Goal: Task Accomplishment & Management: Complete application form

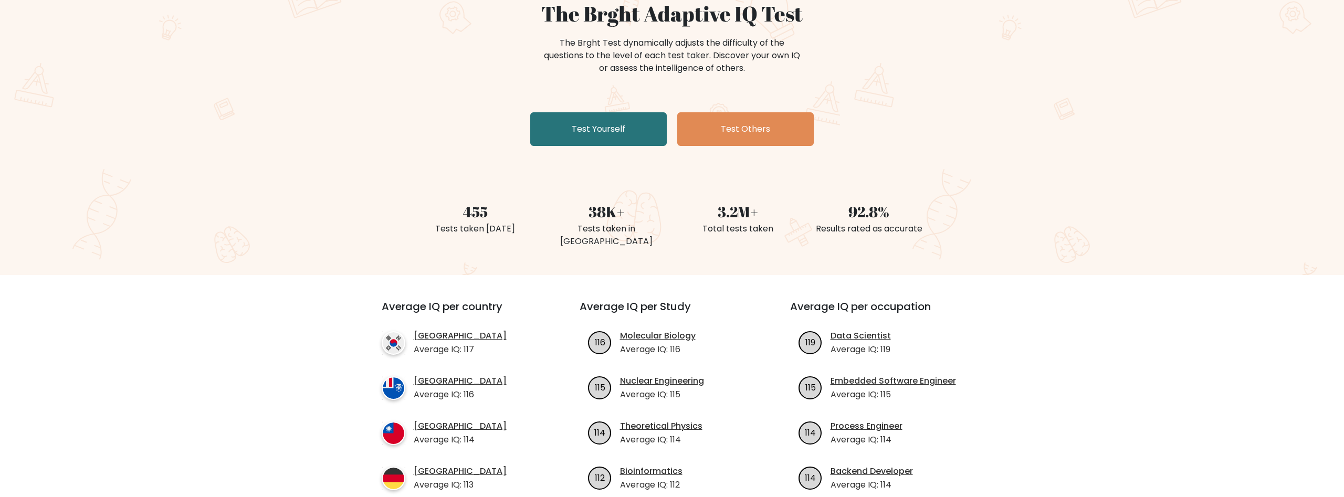
scroll to position [214, 0]
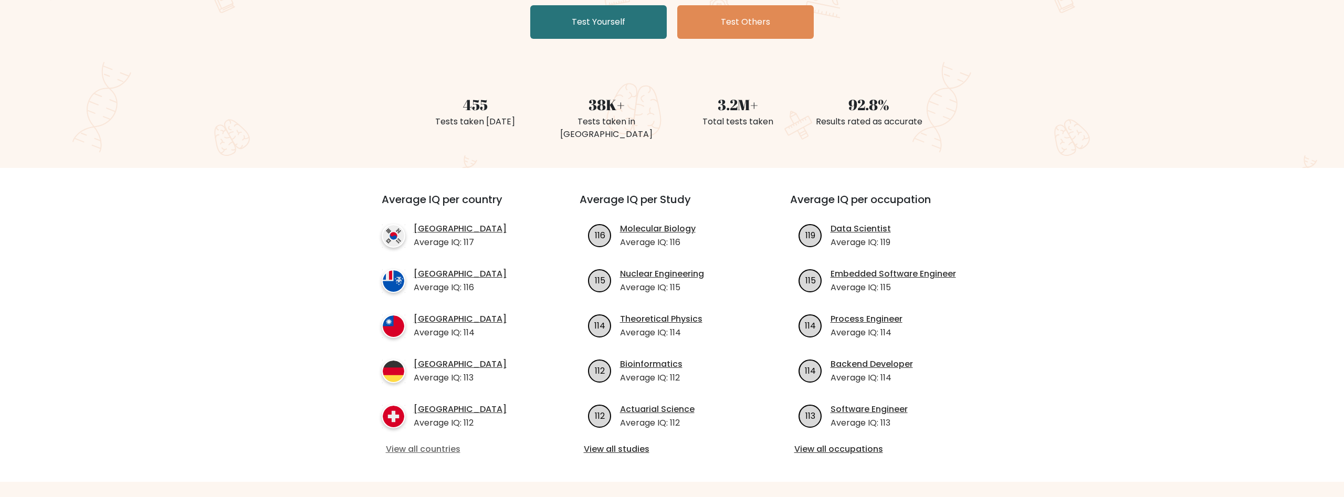
click at [429, 443] on link "View all countries" at bounding box center [462, 449] width 152 height 13
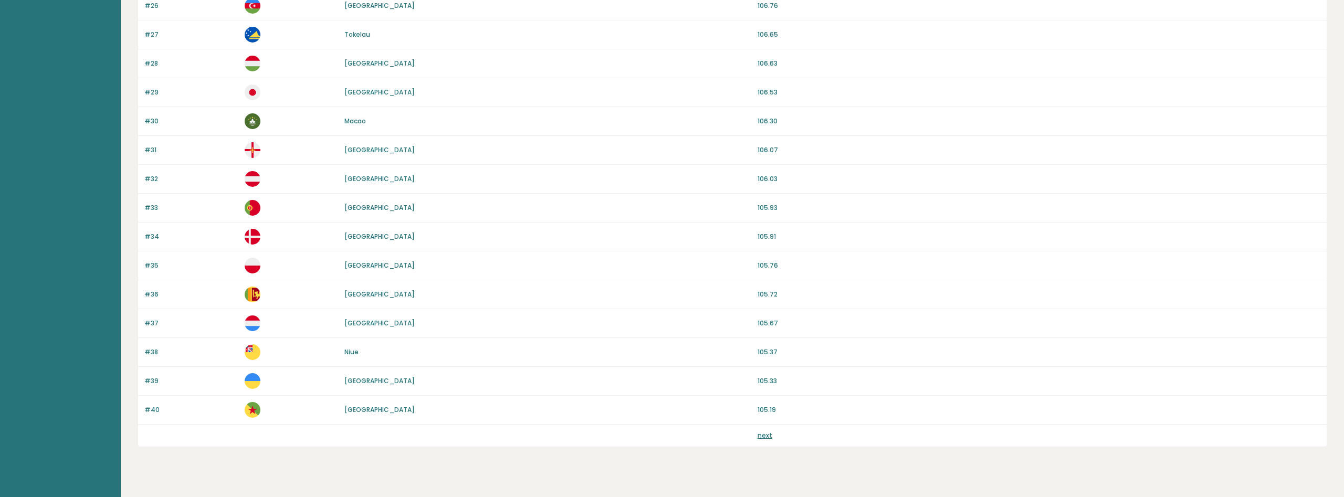
scroll to position [853, 0]
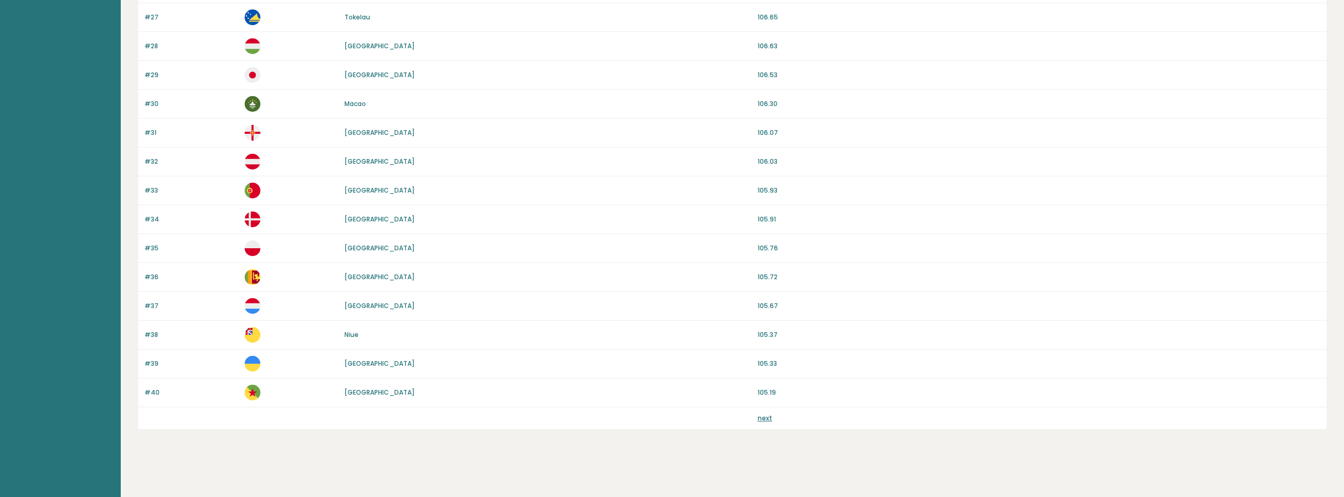
click at [766, 420] on link "next" at bounding box center [764, 418] width 15 height 9
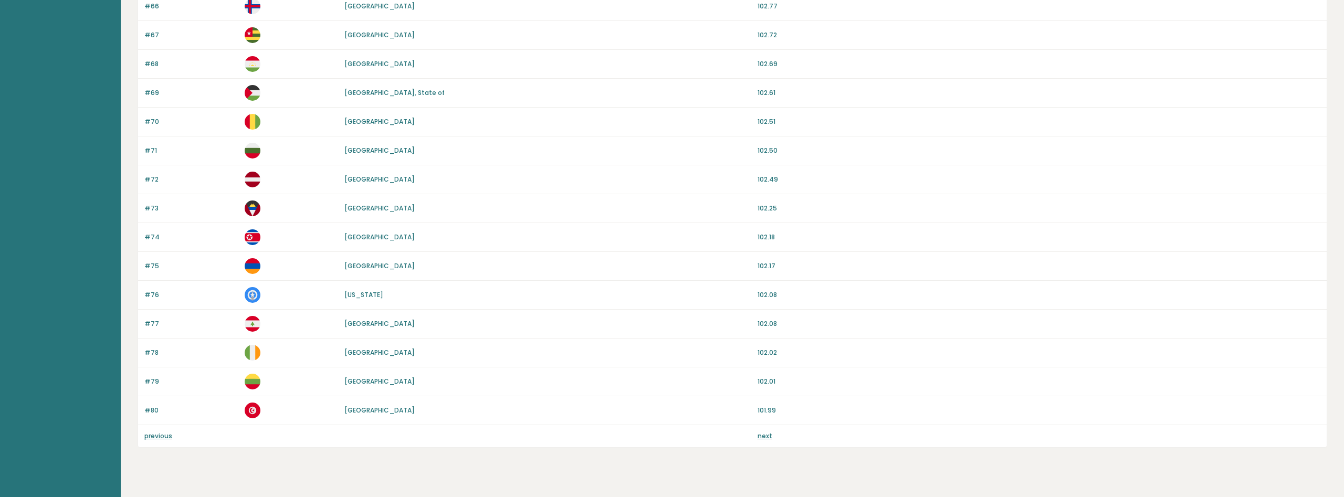
scroll to position [853, 0]
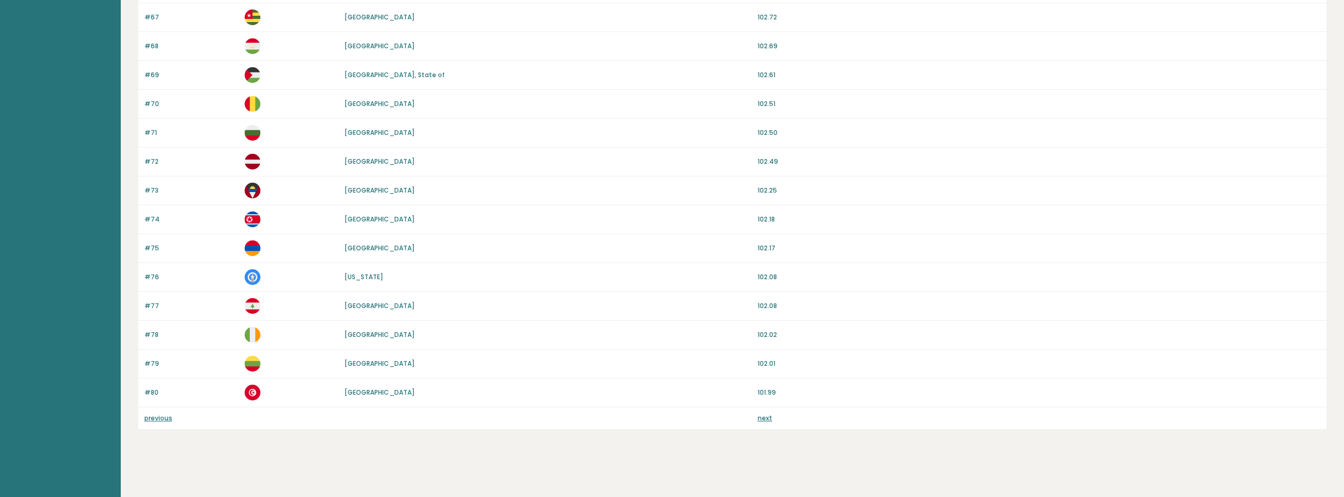
click at [765, 421] on link "next" at bounding box center [764, 418] width 15 height 9
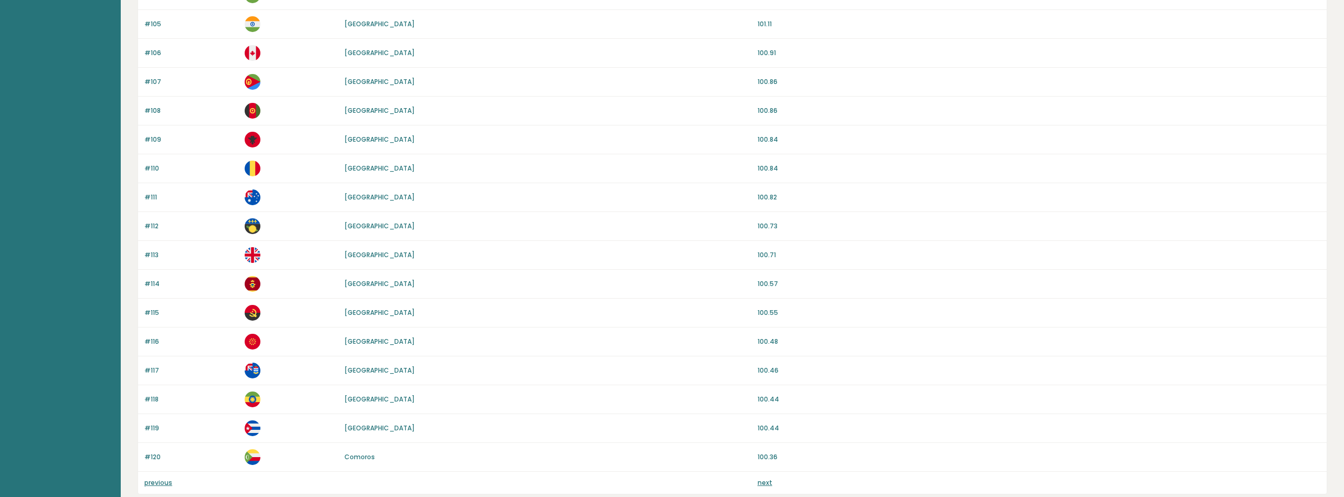
scroll to position [803, 0]
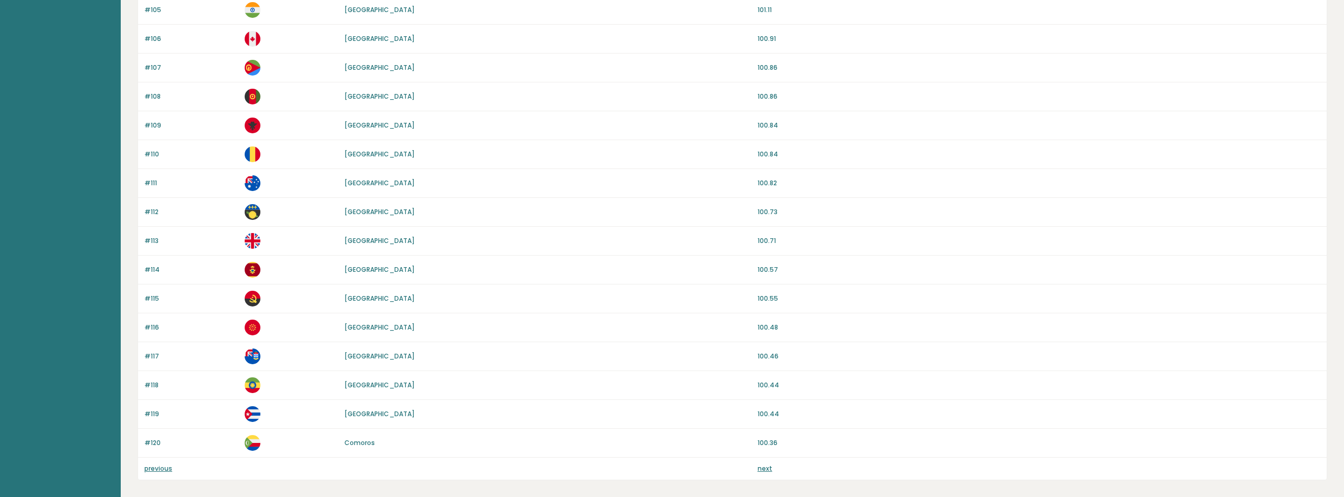
click at [764, 475] on div "previous next" at bounding box center [732, 469] width 1188 height 22
click at [763, 471] on link "next" at bounding box center [764, 468] width 15 height 9
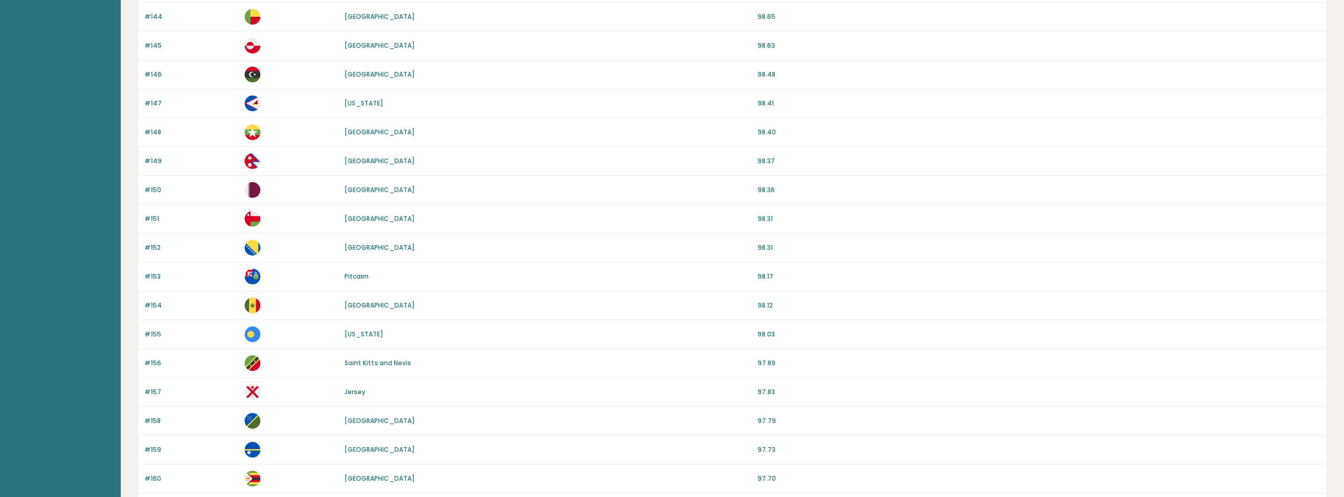
scroll to position [803, 0]
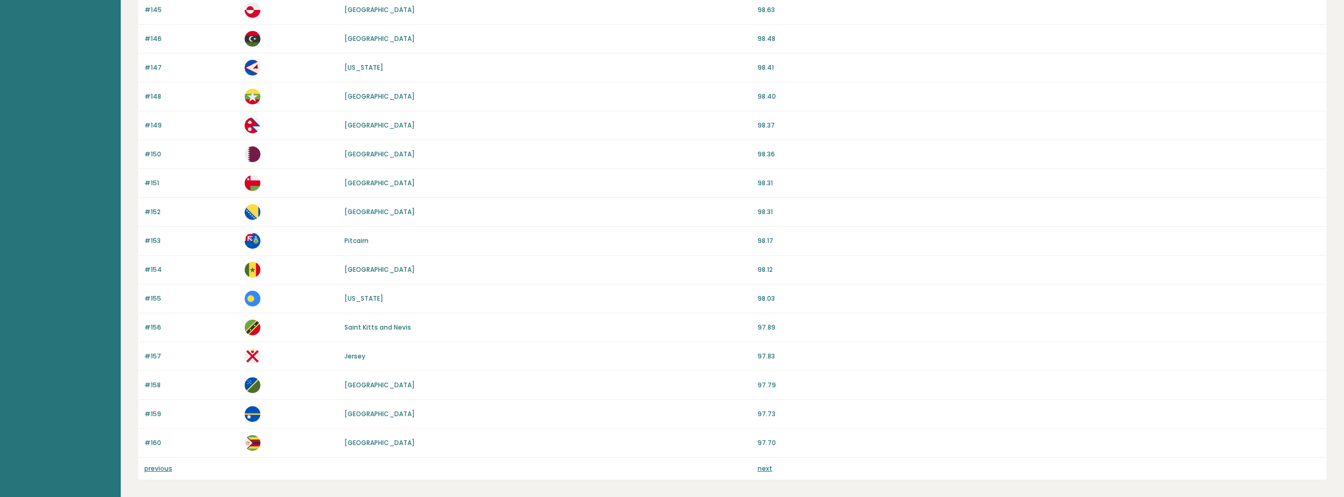
click at [762, 468] on link "next" at bounding box center [764, 468] width 15 height 9
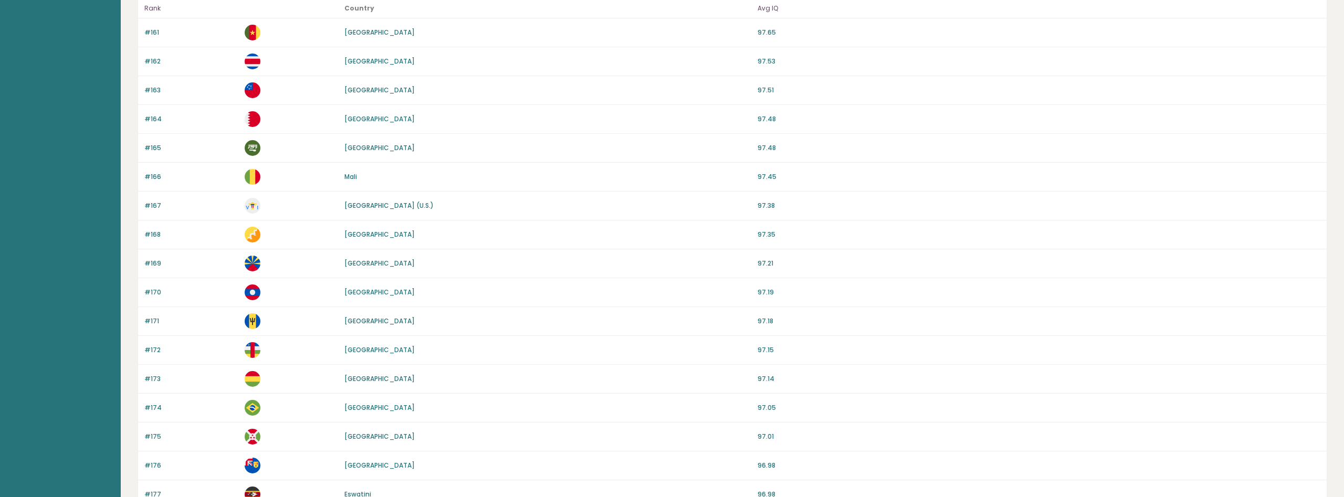
scroll to position [107, 0]
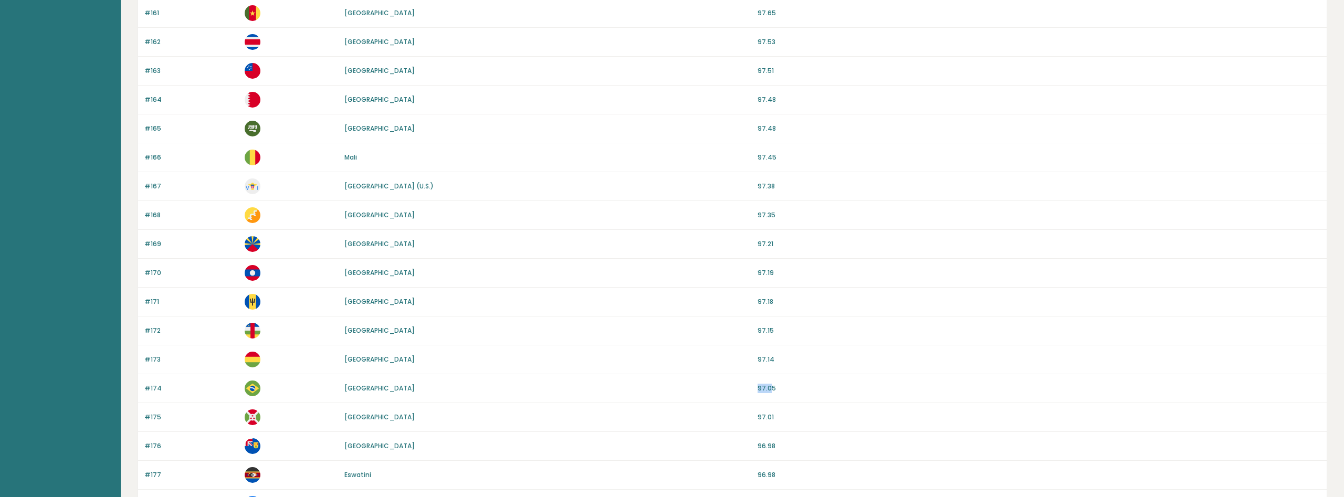
drag, startPoint x: 757, startPoint y: 387, endPoint x: 768, endPoint y: 389, distance: 11.7
click at [768, 389] on div "#174 Brazil 97.05" at bounding box center [732, 388] width 1188 height 29
click at [785, 389] on p "97.05" at bounding box center [1038, 388] width 563 height 9
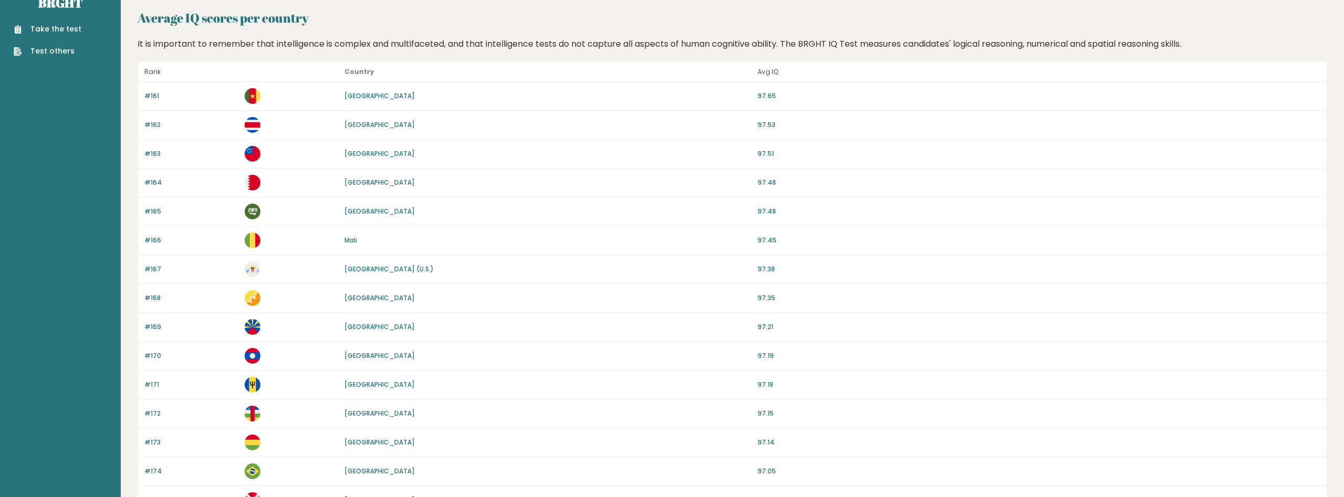
scroll to position [0, 0]
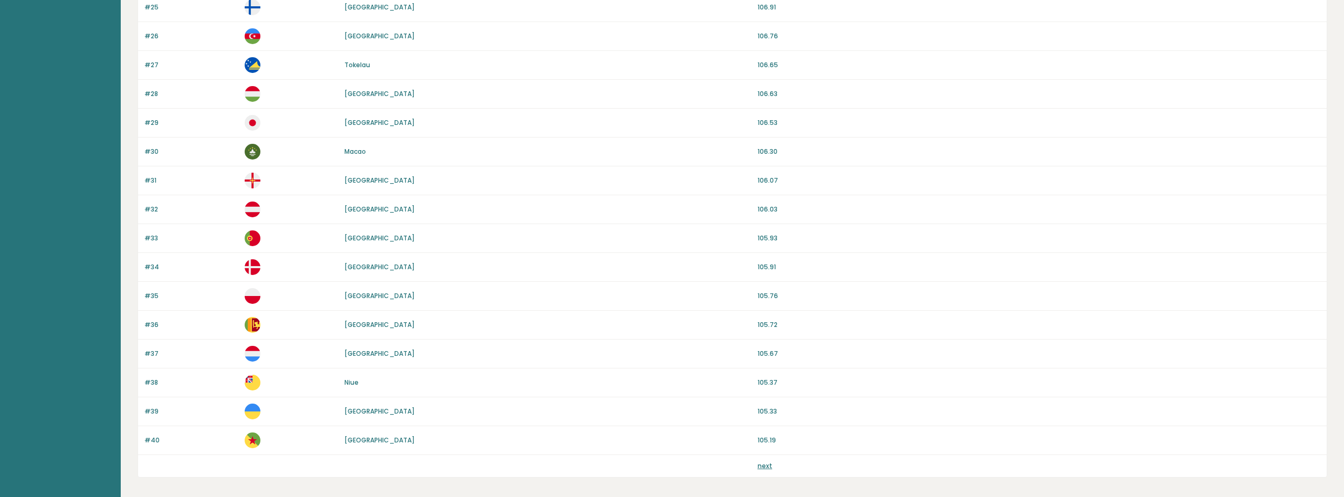
scroll to position [853, 0]
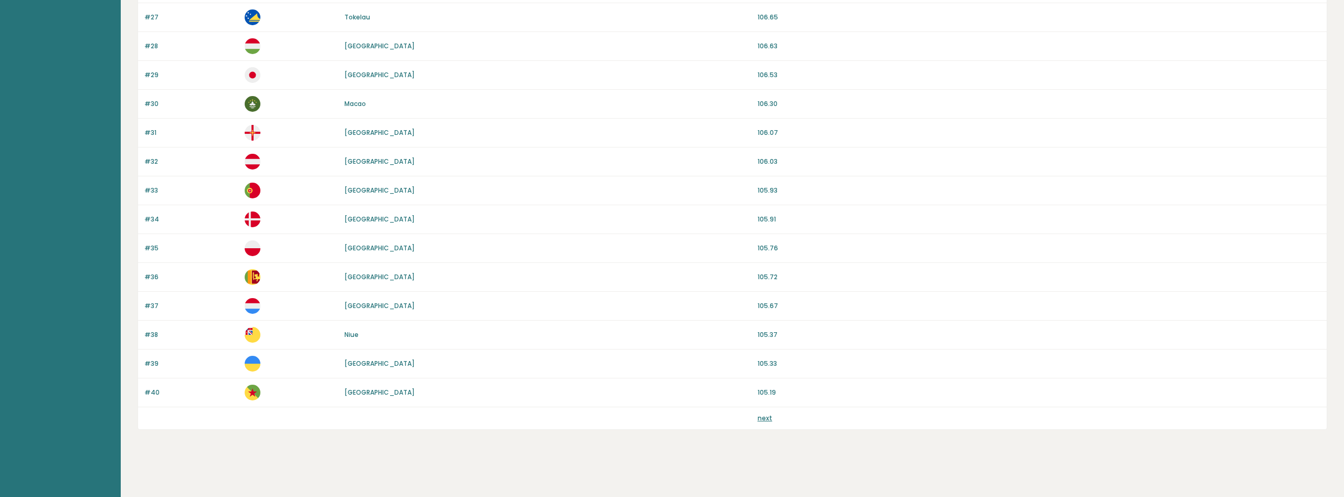
click at [764, 420] on link "next" at bounding box center [764, 418] width 15 height 9
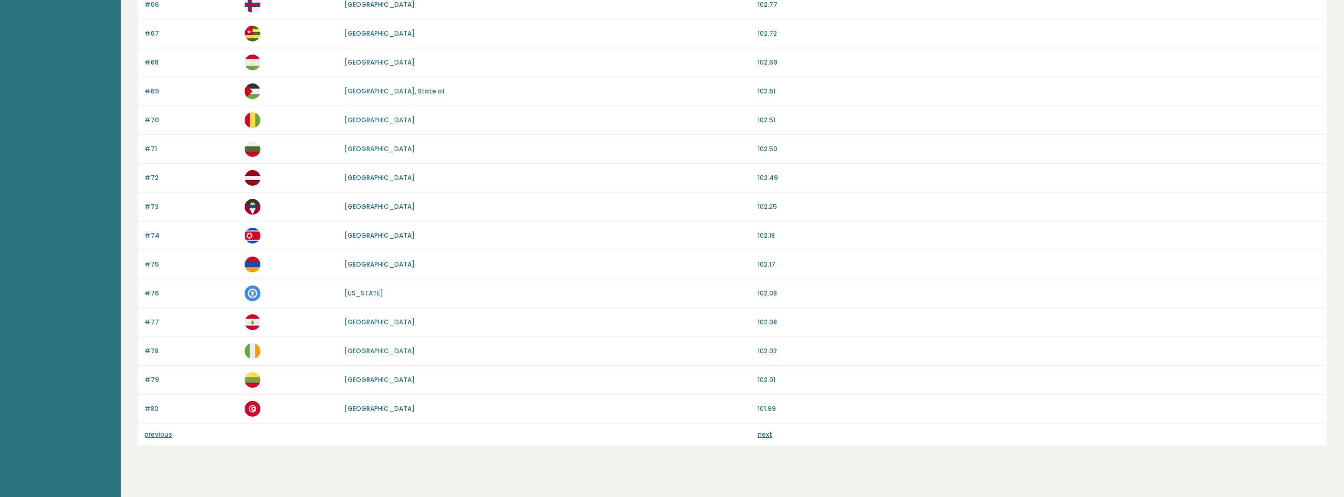
scroll to position [853, 0]
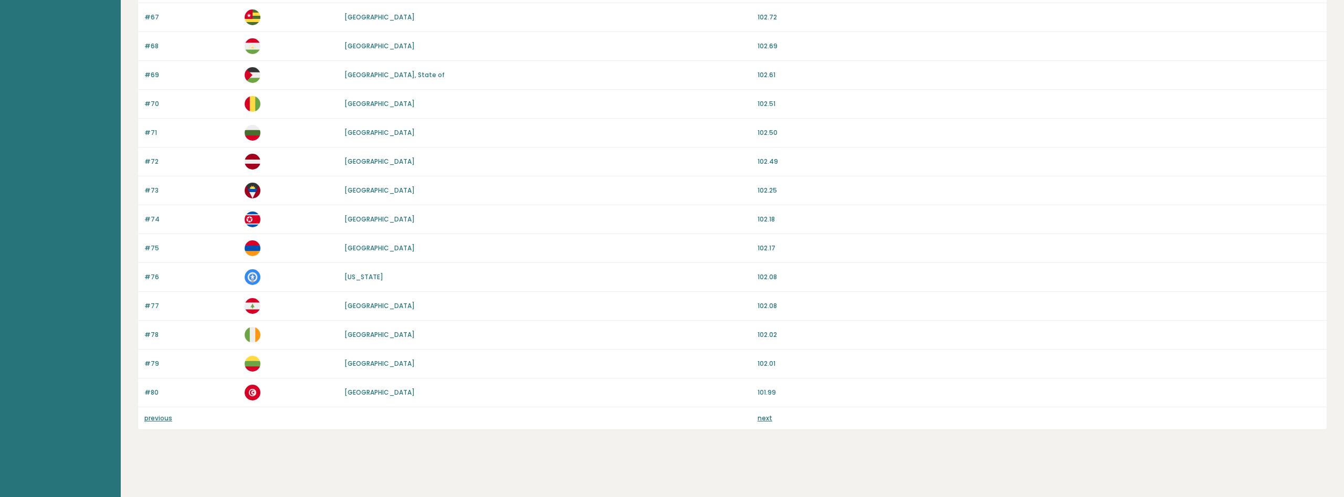
click at [755, 423] on div "previous next" at bounding box center [732, 418] width 1188 height 22
click at [762, 417] on link "next" at bounding box center [764, 418] width 15 height 9
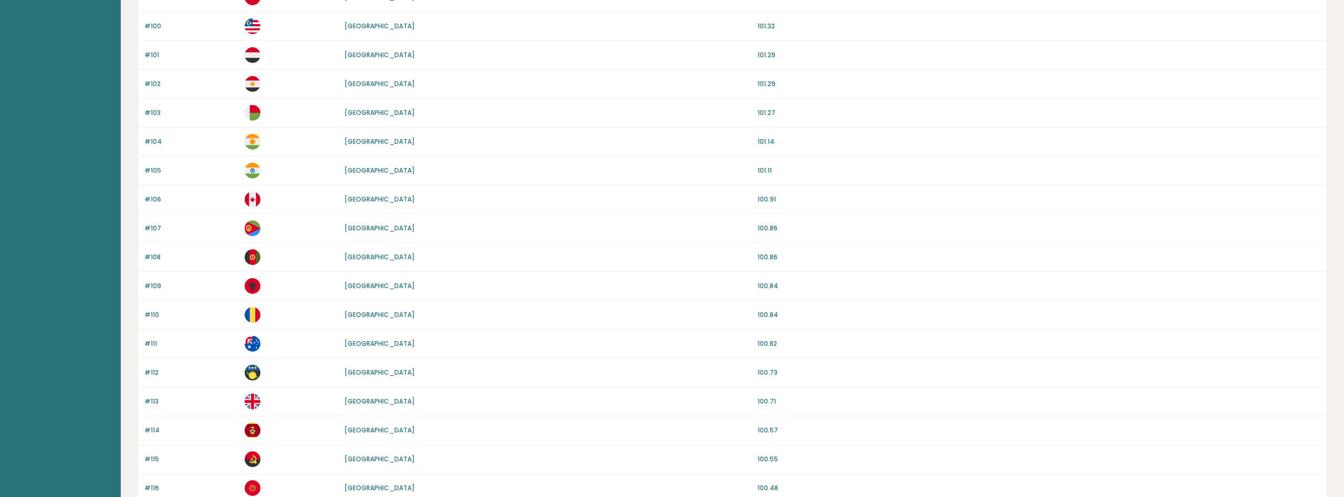
scroll to position [696, 0]
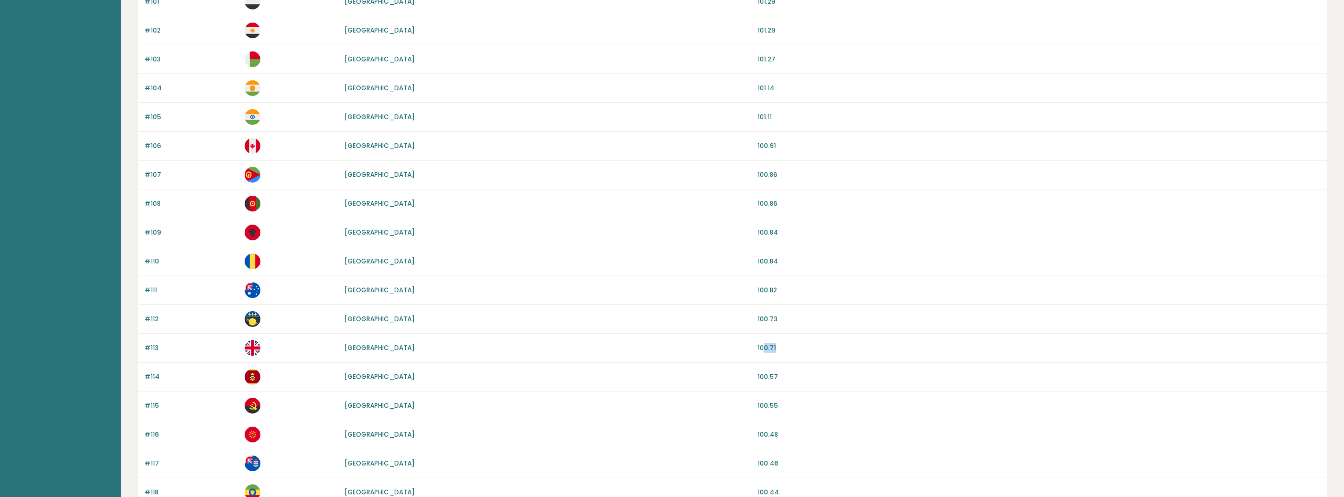
drag, startPoint x: 770, startPoint y: 350, endPoint x: 775, endPoint y: 350, distance: 5.3
click at [775, 350] on p "100.71" at bounding box center [1038, 347] width 563 height 9
click at [601, 333] on div "#112 Guadeloupe 100.73" at bounding box center [732, 319] width 1188 height 29
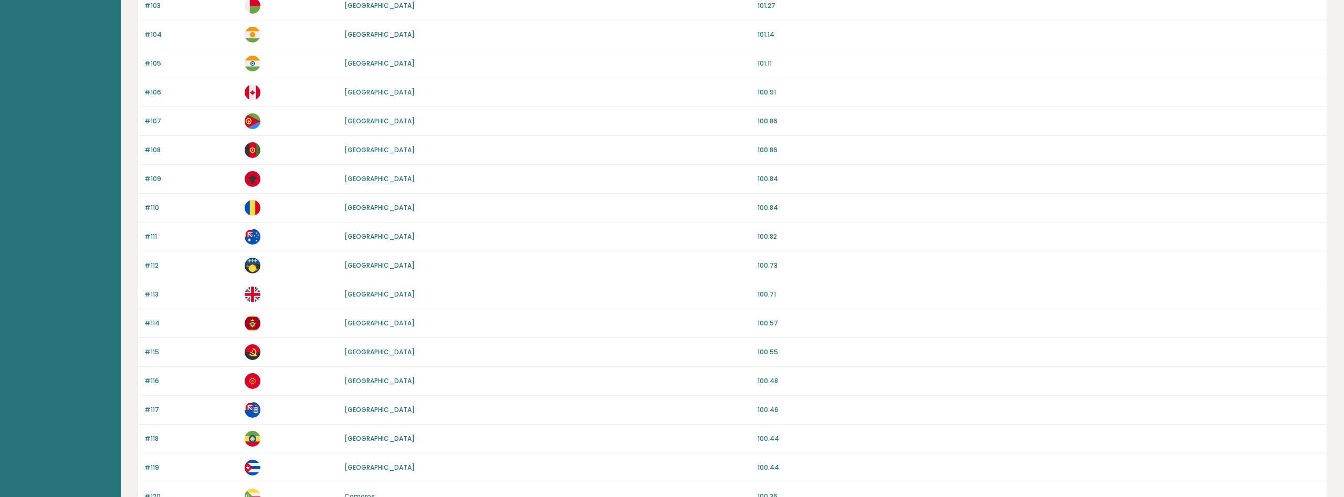
scroll to position [853, 0]
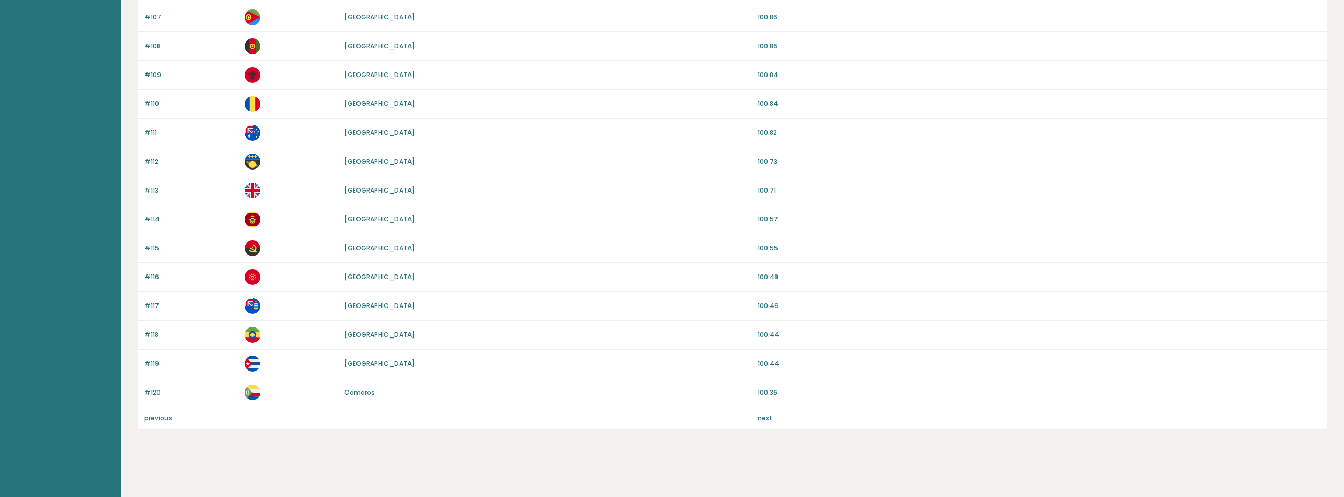
click at [762, 418] on link "next" at bounding box center [764, 418] width 15 height 9
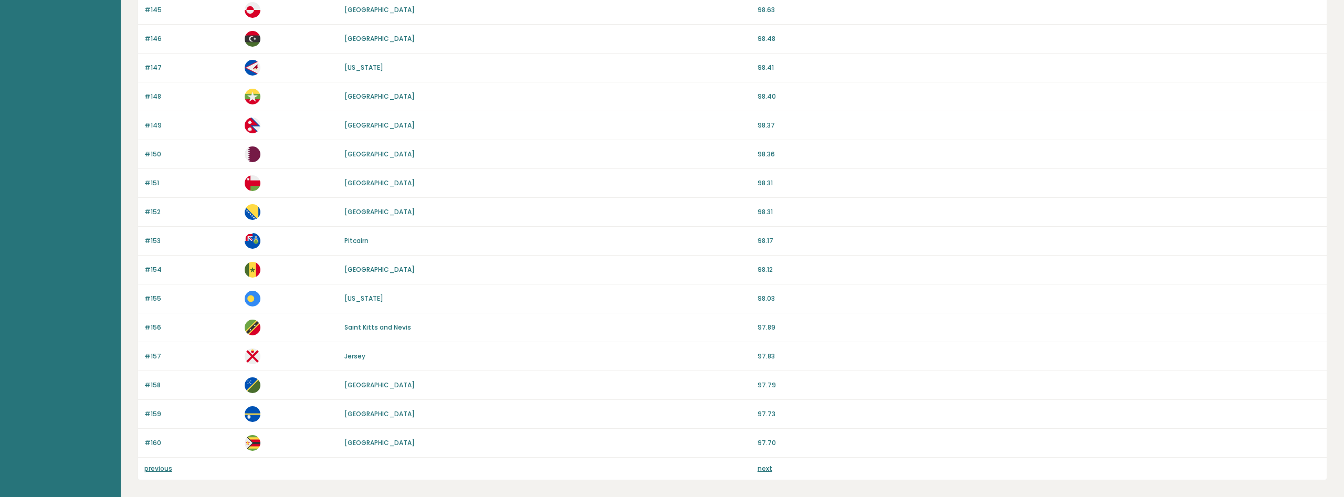
scroll to position [853, 0]
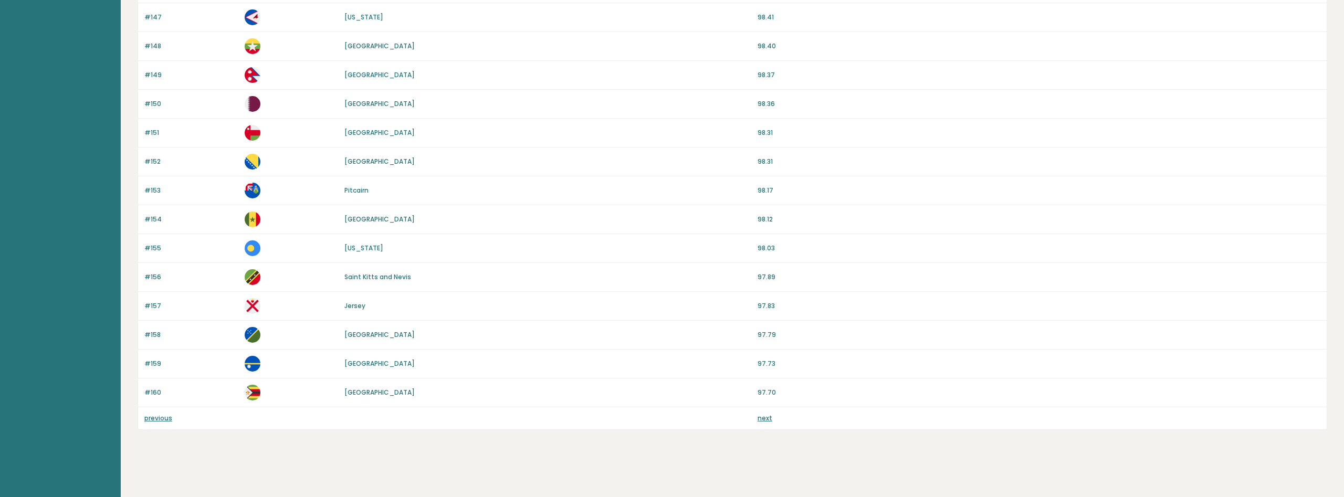
click at [769, 419] on link "next" at bounding box center [764, 418] width 15 height 9
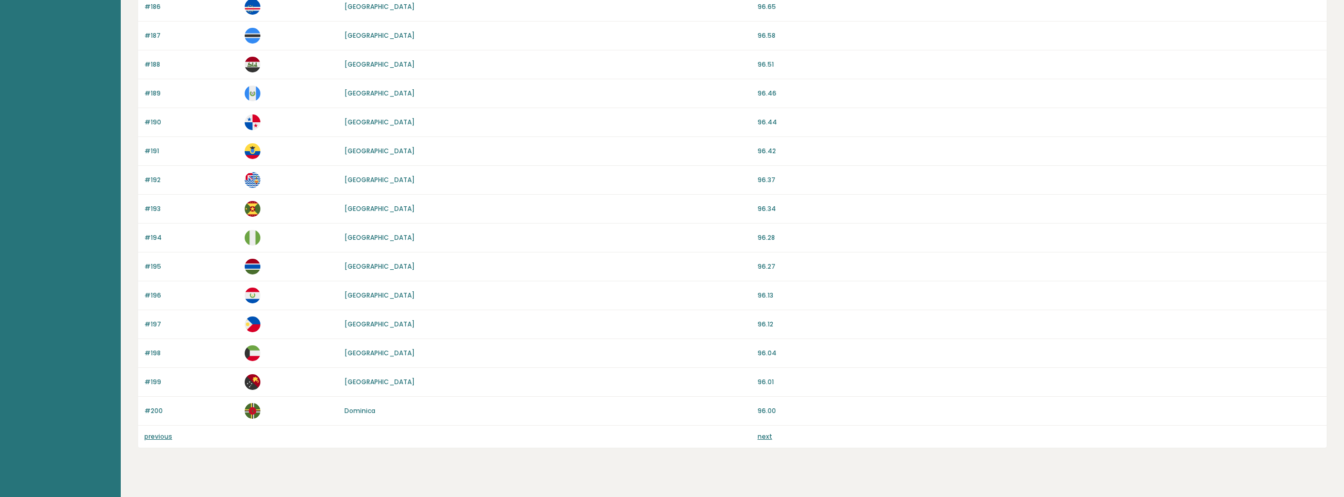
scroll to position [853, 0]
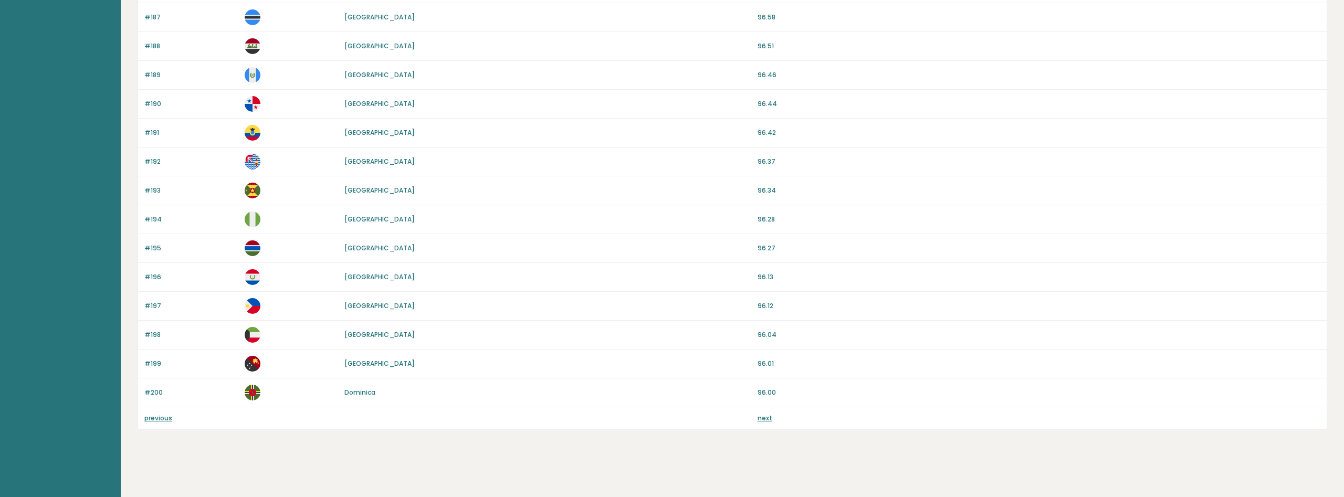
click at [767, 421] on link "next" at bounding box center [764, 418] width 15 height 9
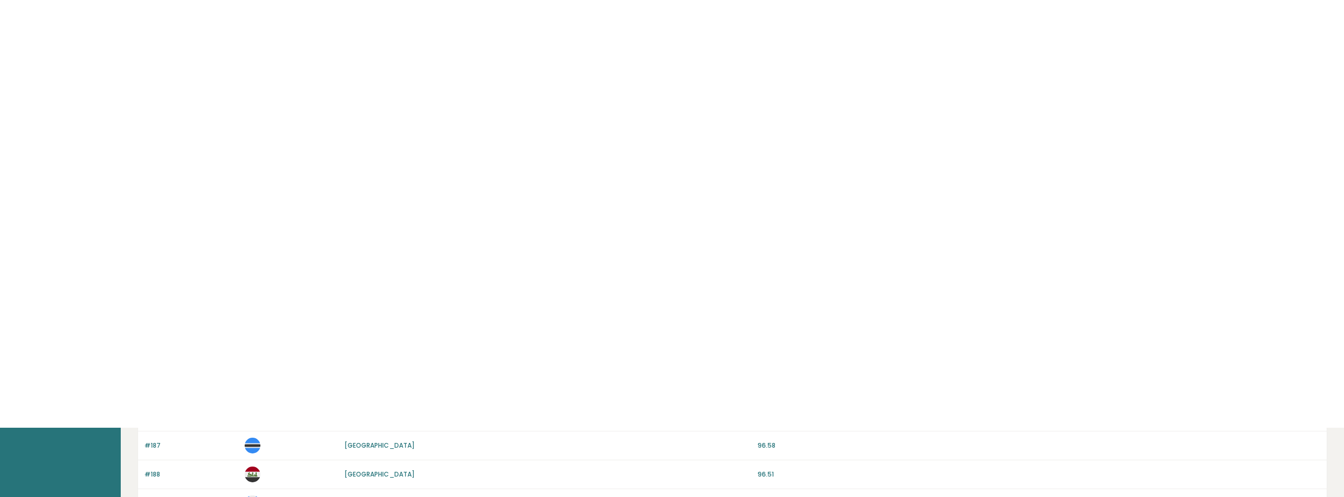
scroll to position [425, 0]
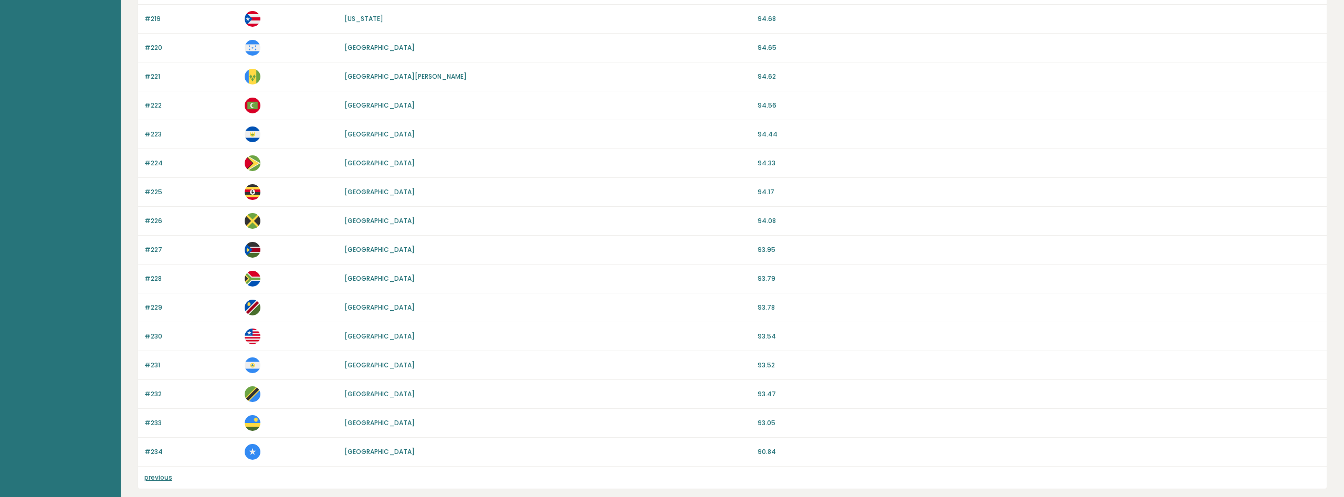
scroll to position [680, 0]
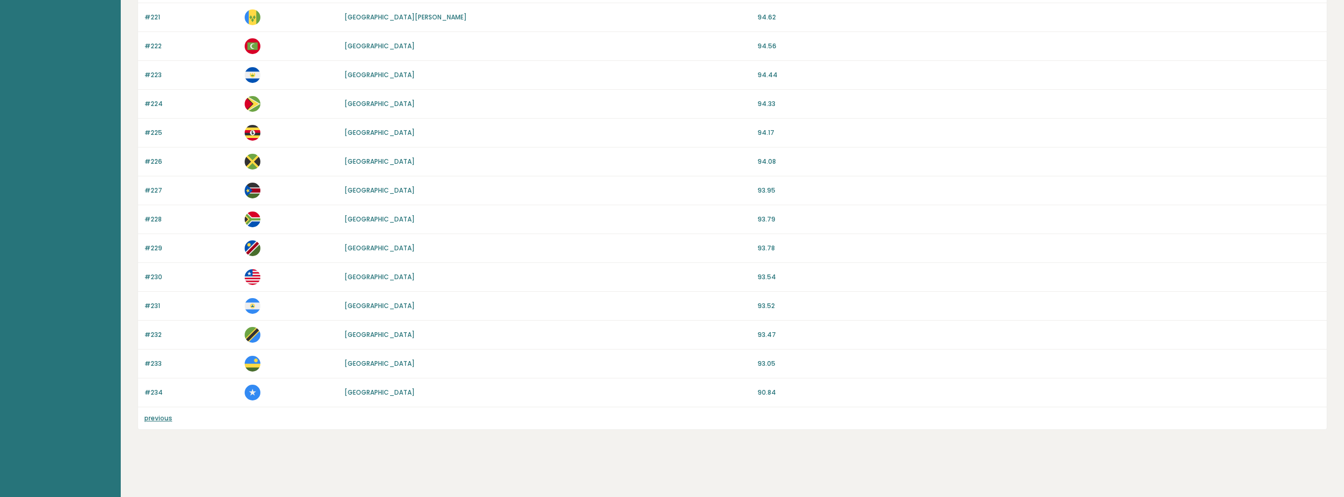
click at [154, 425] on div "previous" at bounding box center [732, 418] width 1188 height 22
click at [160, 419] on link "previous" at bounding box center [158, 418] width 28 height 9
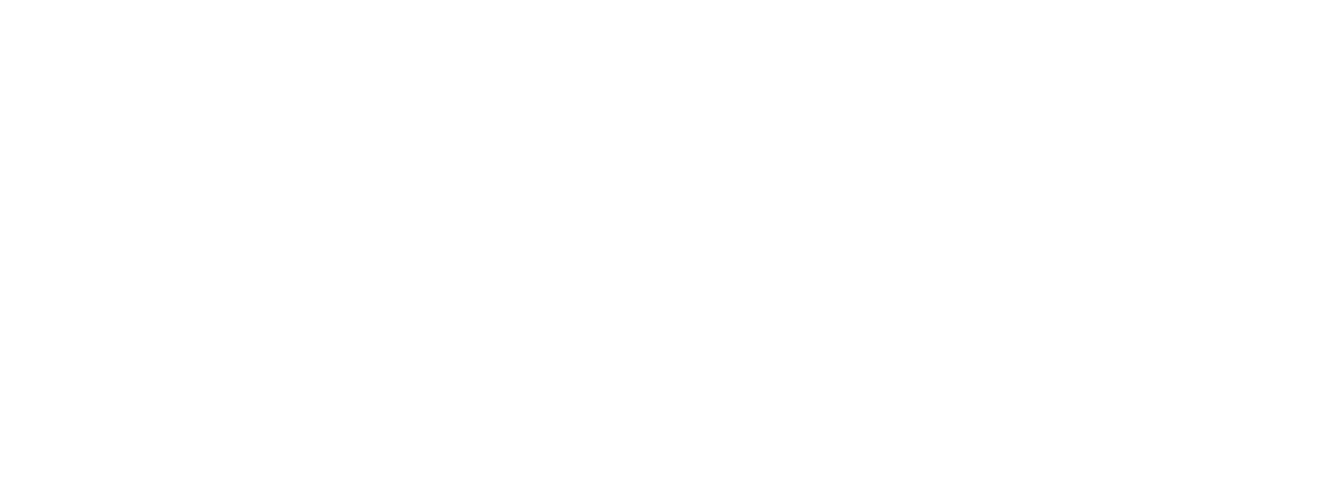
scroll to position [145, 0]
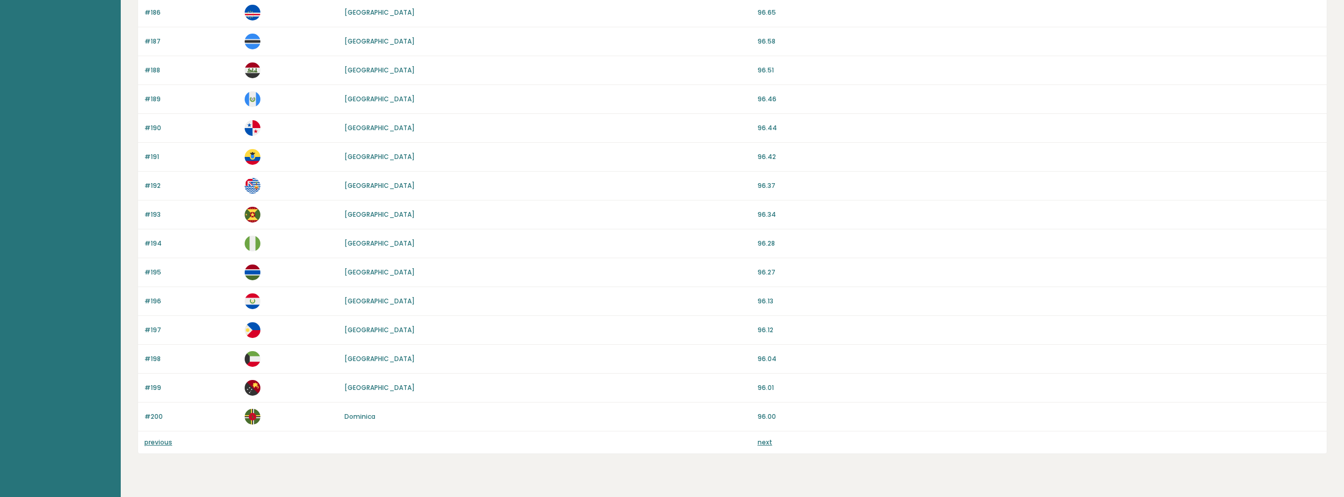
scroll to position [853, 0]
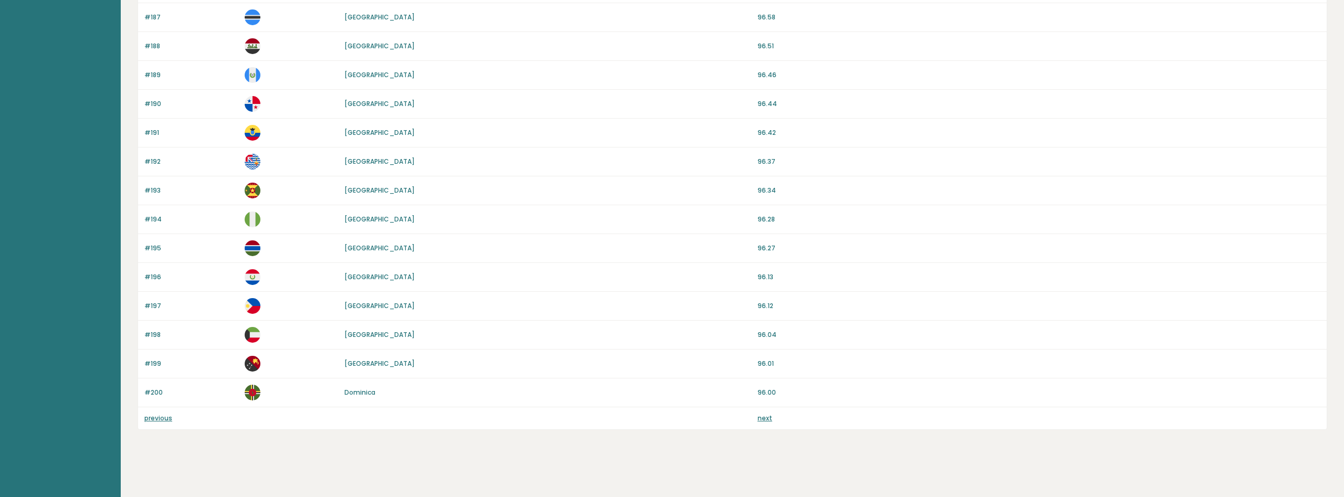
click at [150, 423] on div "previous next" at bounding box center [732, 418] width 1188 height 22
click at [158, 420] on link "previous" at bounding box center [158, 418] width 28 height 9
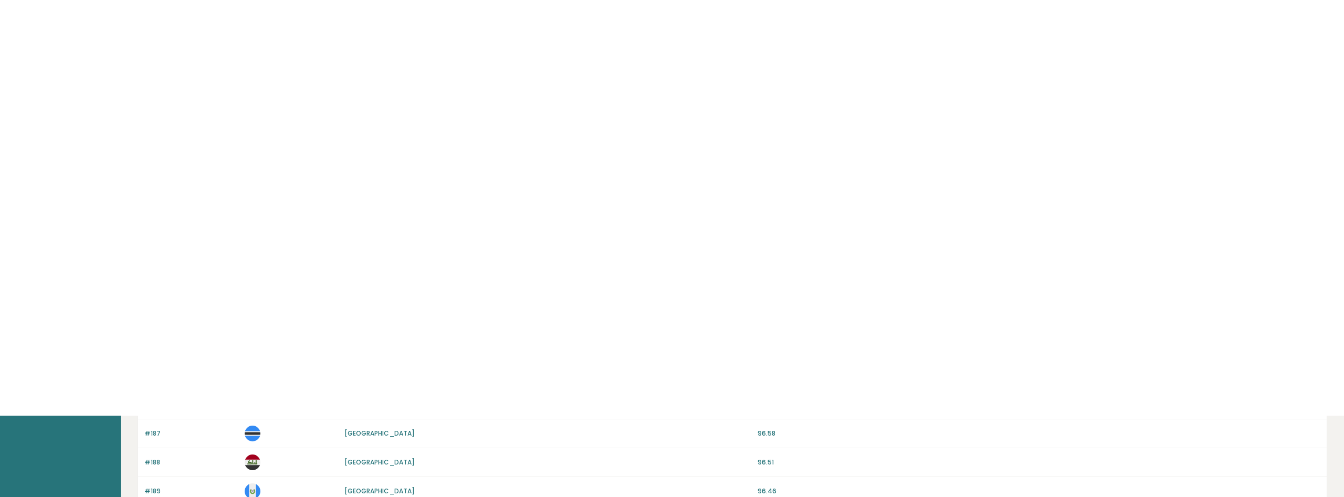
scroll to position [437, 0]
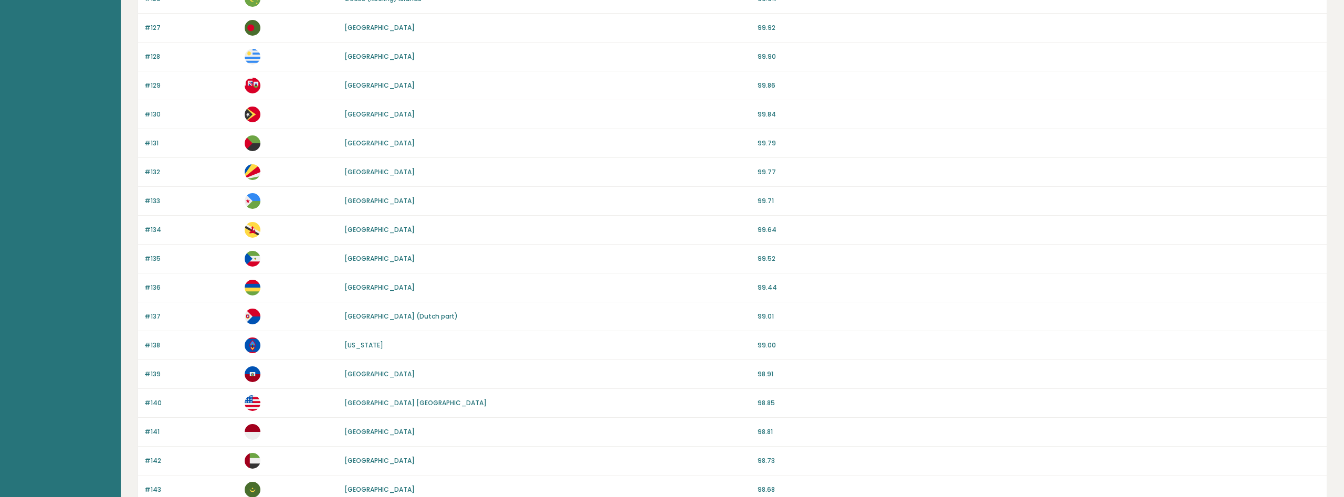
scroll to position [268, 0]
drag, startPoint x: 149, startPoint y: 397, endPoint x: 164, endPoint y: 399, distance: 15.4
click at [164, 399] on p "#140" at bounding box center [191, 400] width 94 height 9
click at [182, 402] on p "#140" at bounding box center [191, 400] width 94 height 9
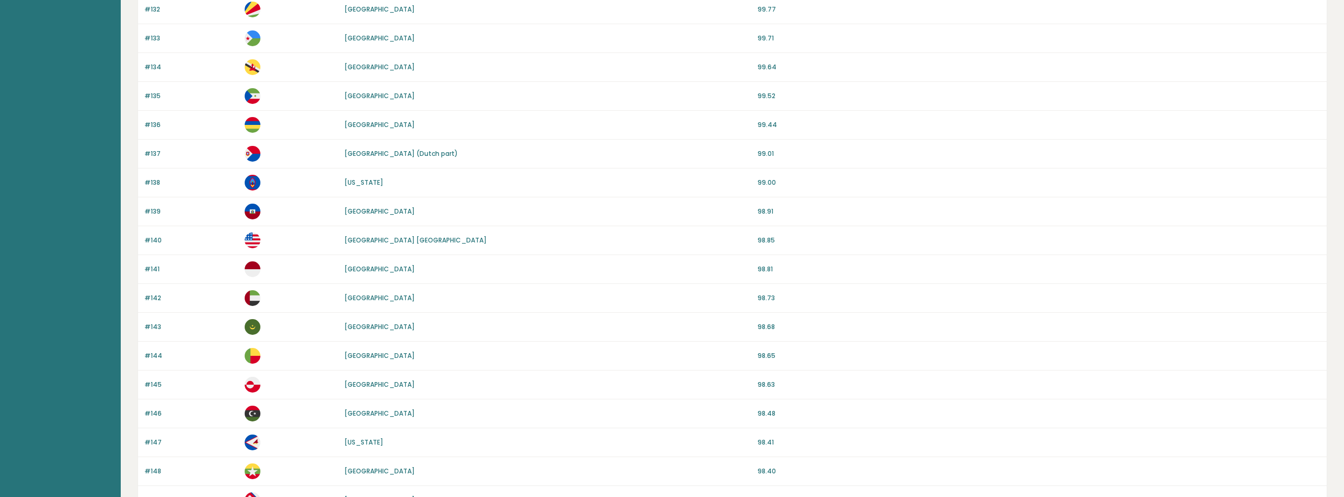
scroll to position [375, 0]
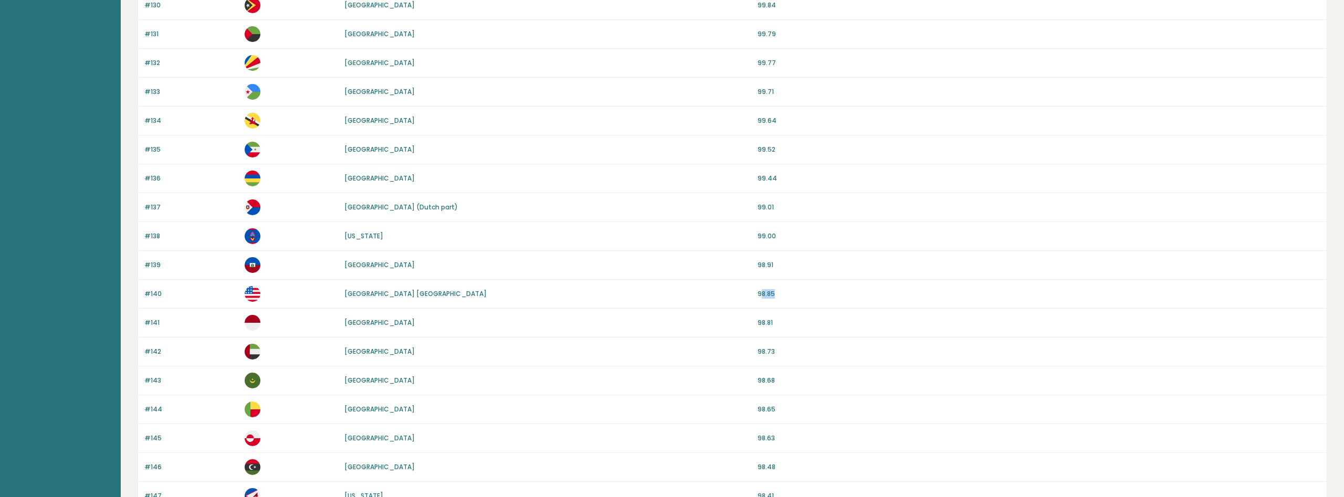
drag, startPoint x: 766, startPoint y: 297, endPoint x: 776, endPoint y: 298, distance: 10.1
click at [776, 298] on p "98.85" at bounding box center [1038, 293] width 563 height 9
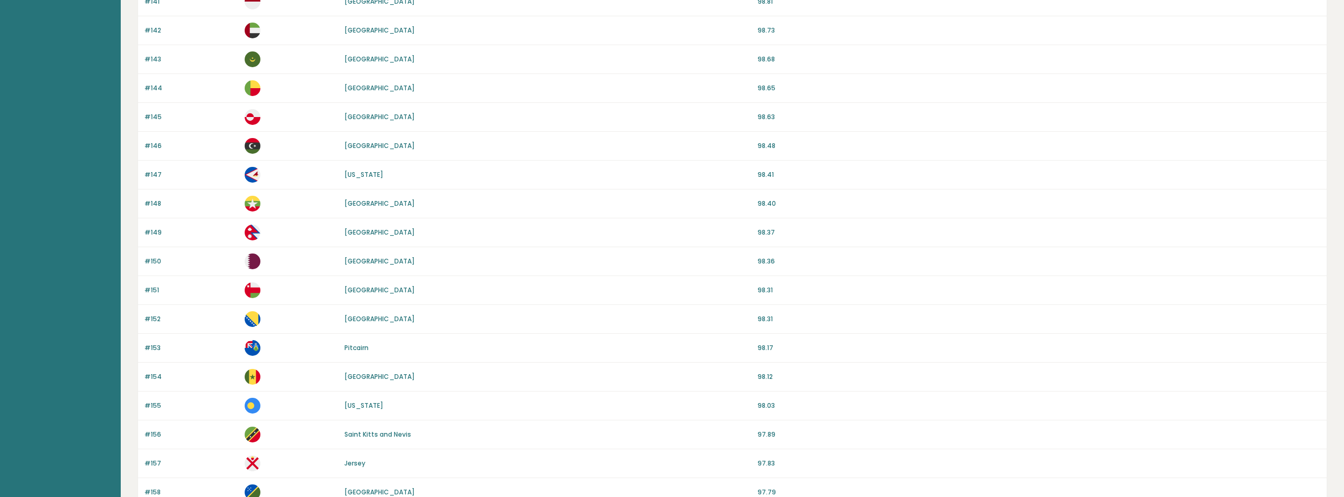
scroll to position [642, 0]
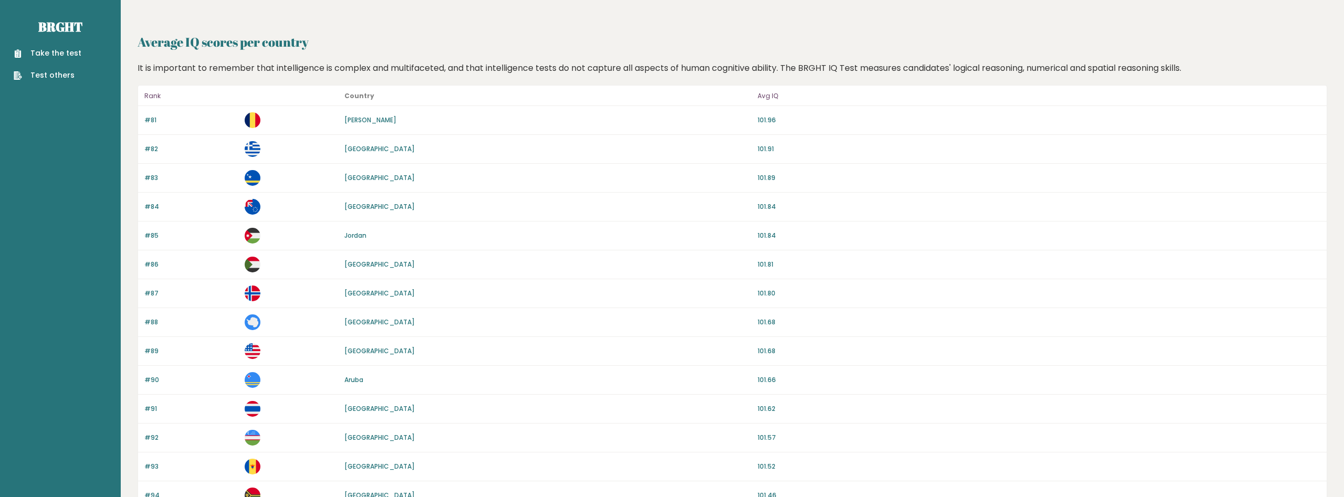
scroll to position [853, 0]
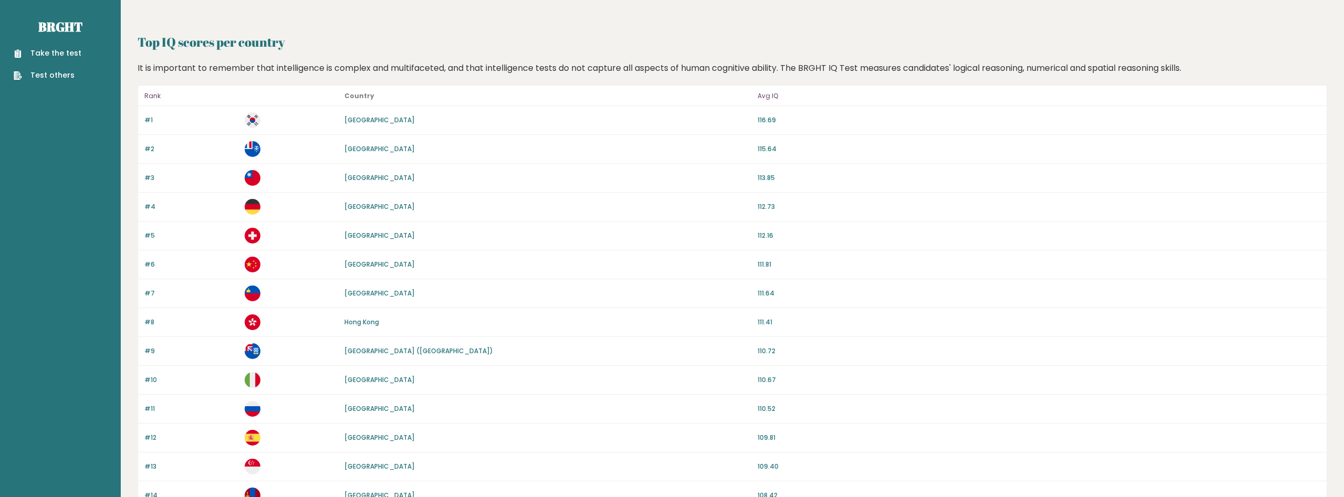
scroll to position [853, 0]
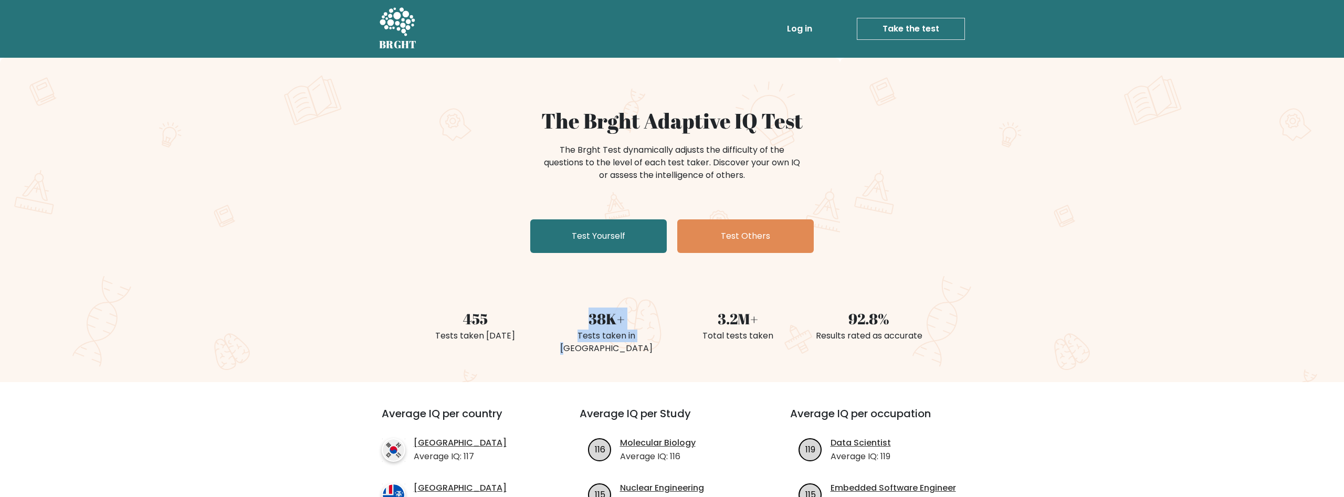
drag, startPoint x: 553, startPoint y: 289, endPoint x: 630, endPoint y: 332, distance: 88.6
click at [630, 332] on div "38K+ Tests taken in [GEOGRAPHIC_DATA]" at bounding box center [606, 319] width 131 height 75
click at [647, 315] on div "38K+" at bounding box center [606, 319] width 119 height 22
click at [638, 308] on div "38K+" at bounding box center [606, 319] width 119 height 22
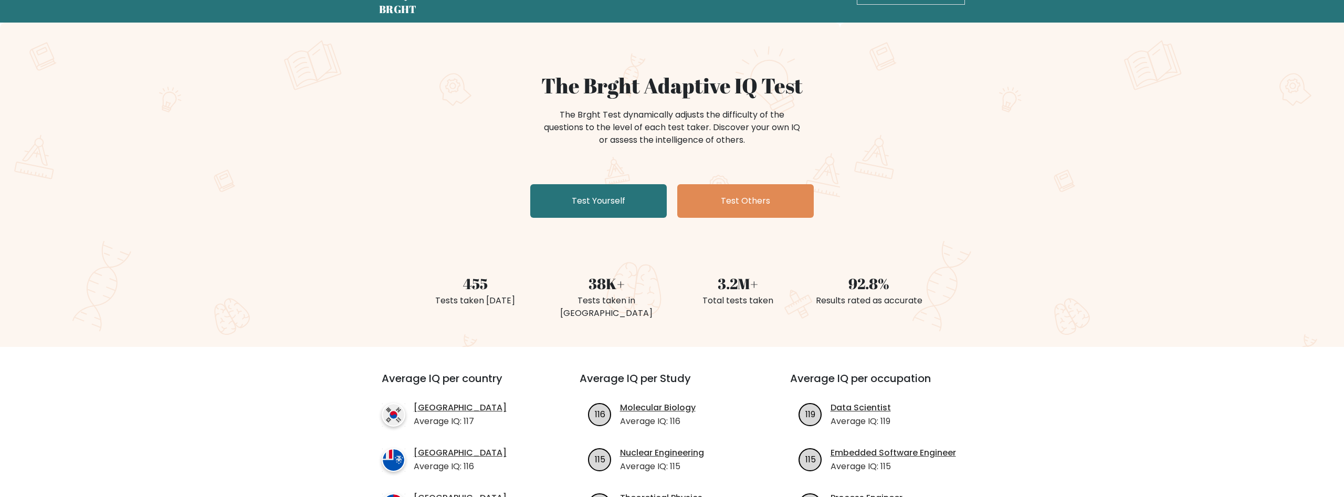
scroll to position [54, 0]
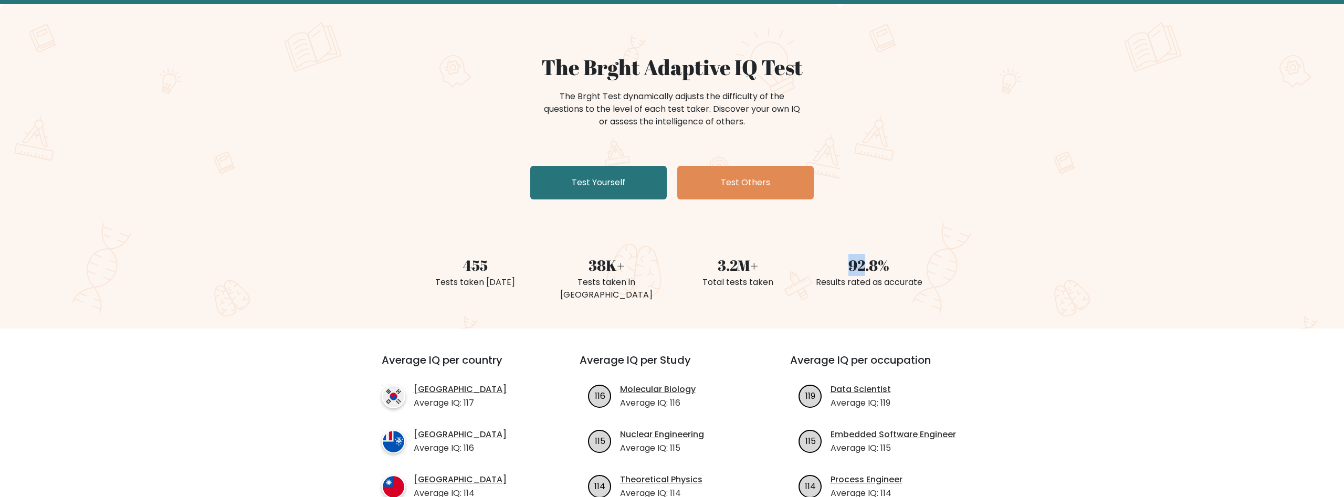
click at [861, 259] on div "92.8%" at bounding box center [868, 265] width 119 height 22
click at [857, 186] on div "The Brght Adaptive IQ Test The Brght Test dynamically adjusts the difficulty of…" at bounding box center [671, 129] width 525 height 149
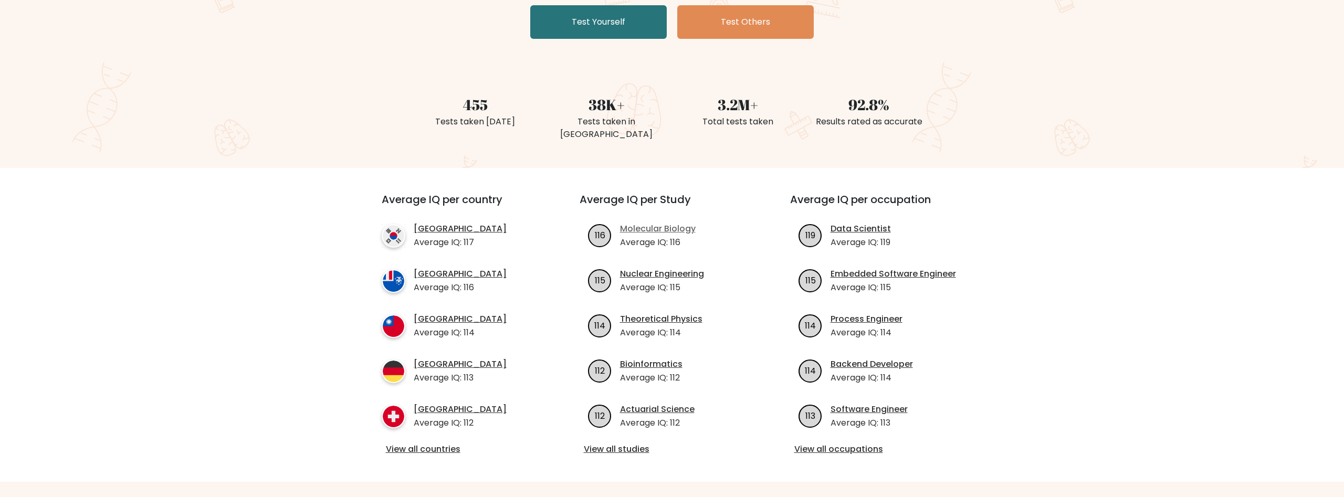
scroll to position [107, 0]
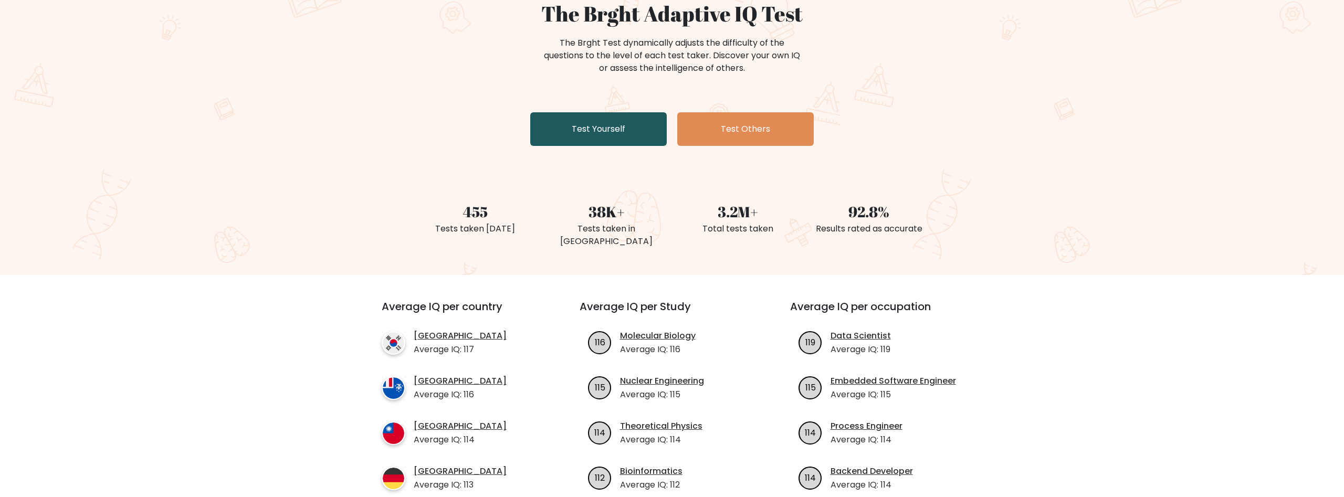
click at [620, 120] on link "Test Yourself" at bounding box center [598, 129] width 136 height 34
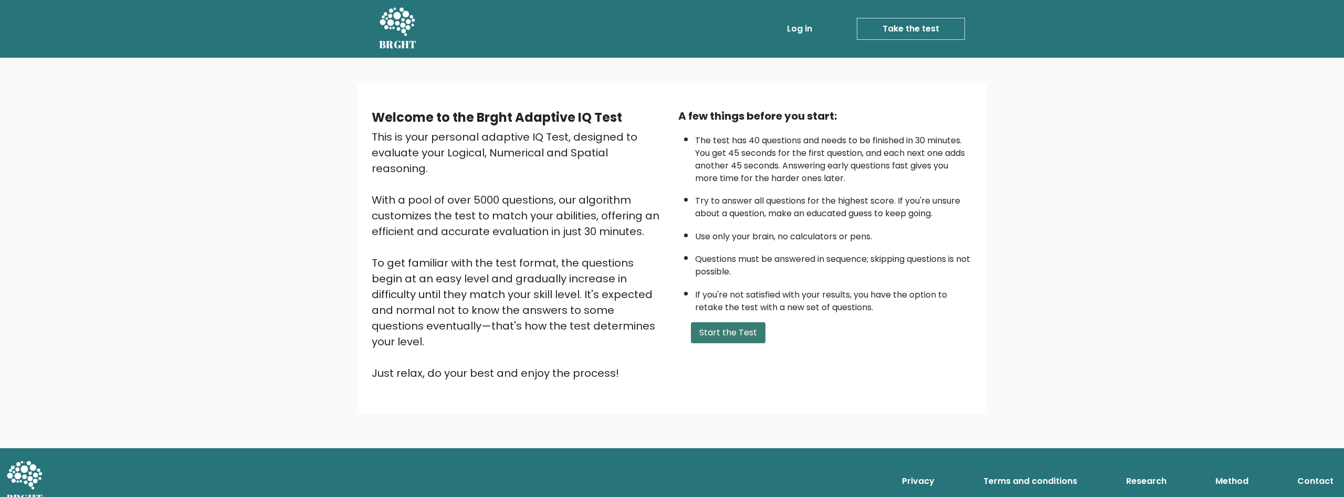
click at [722, 343] on button "Start the Test" at bounding box center [728, 332] width 75 height 21
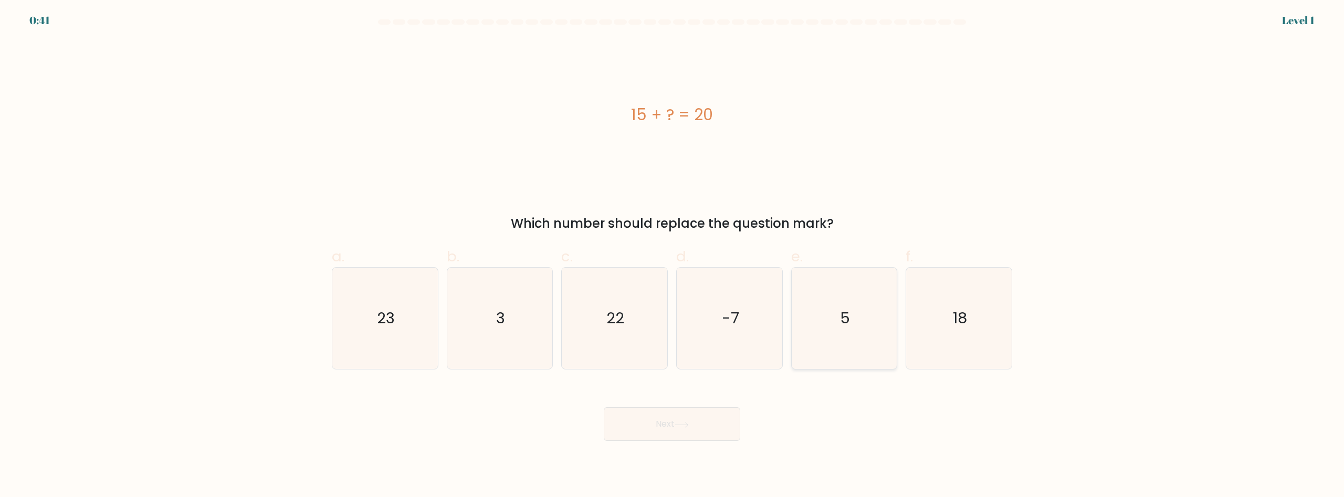
click at [869, 315] on icon "5" at bounding box center [843, 318] width 101 height 101
click at [672, 256] on input "e. 5" at bounding box center [672, 252] width 1 height 7
radio input "true"
click at [687, 433] on button "Next" at bounding box center [672, 424] width 136 height 34
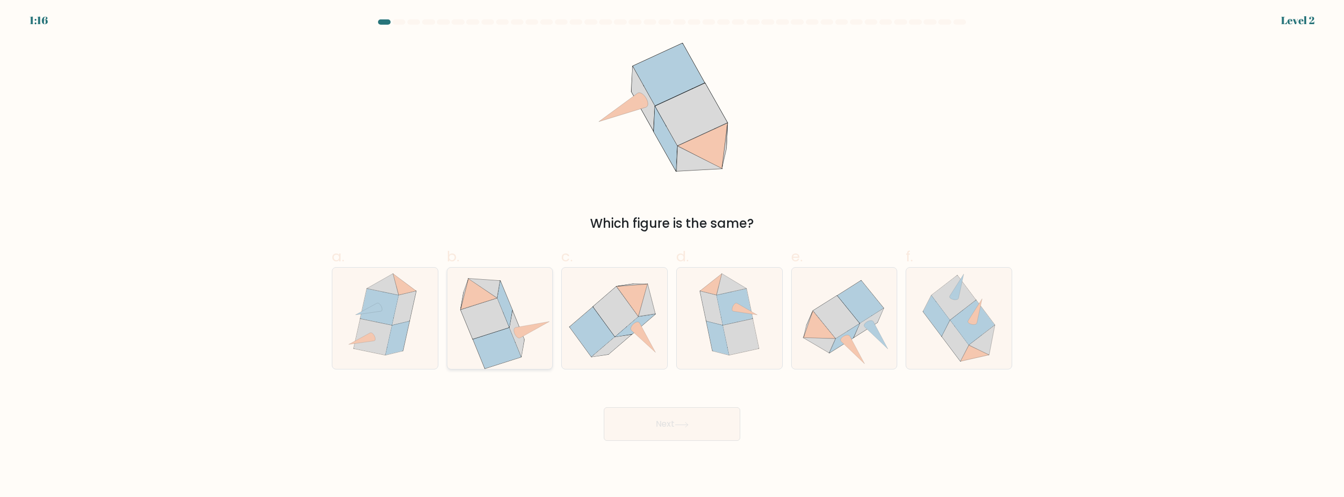
click at [508, 338] on icon at bounding box center [497, 348] width 48 height 40
click at [672, 256] on input "b." at bounding box center [672, 252] width 1 height 7
radio input "true"
click at [638, 421] on button "Next" at bounding box center [672, 424] width 136 height 34
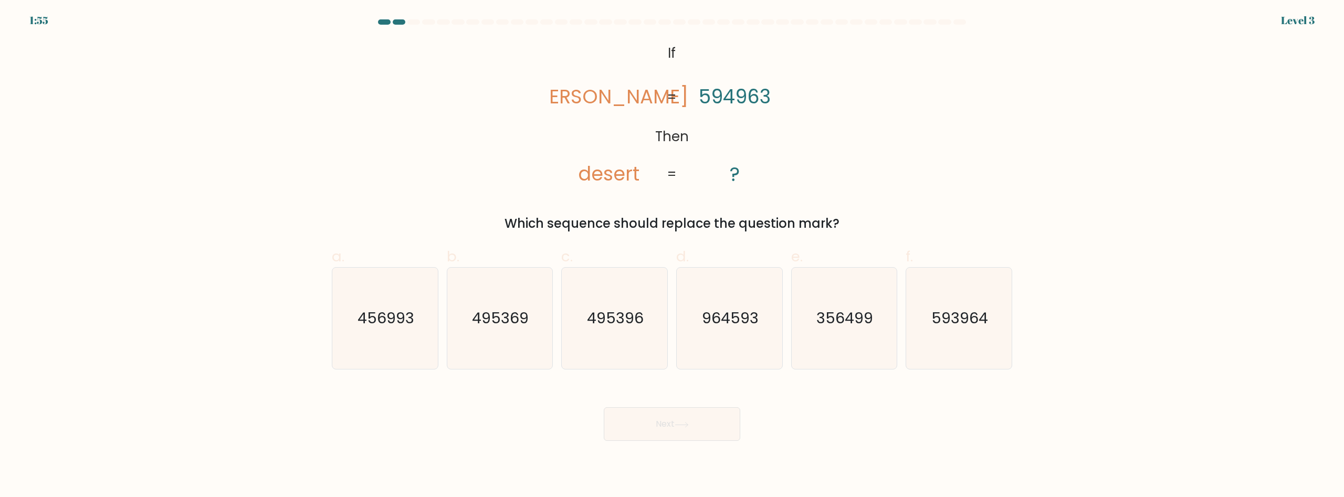
click at [700, 135] on icon "@import url('[URL][DOMAIN_NAME]); If Then [PERSON_NAME] desert 594963 ? = =" at bounding box center [672, 114] width 242 height 149
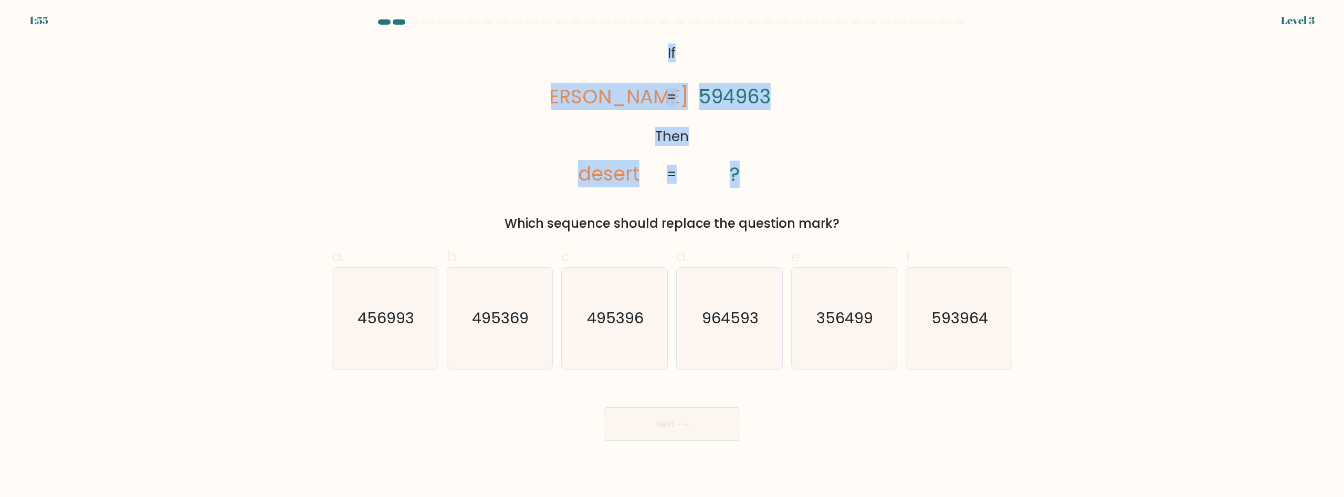
click at [701, 136] on icon "@import url('[URL][DOMAIN_NAME]); If Then [PERSON_NAME] desert 594963 ? = =" at bounding box center [672, 114] width 242 height 149
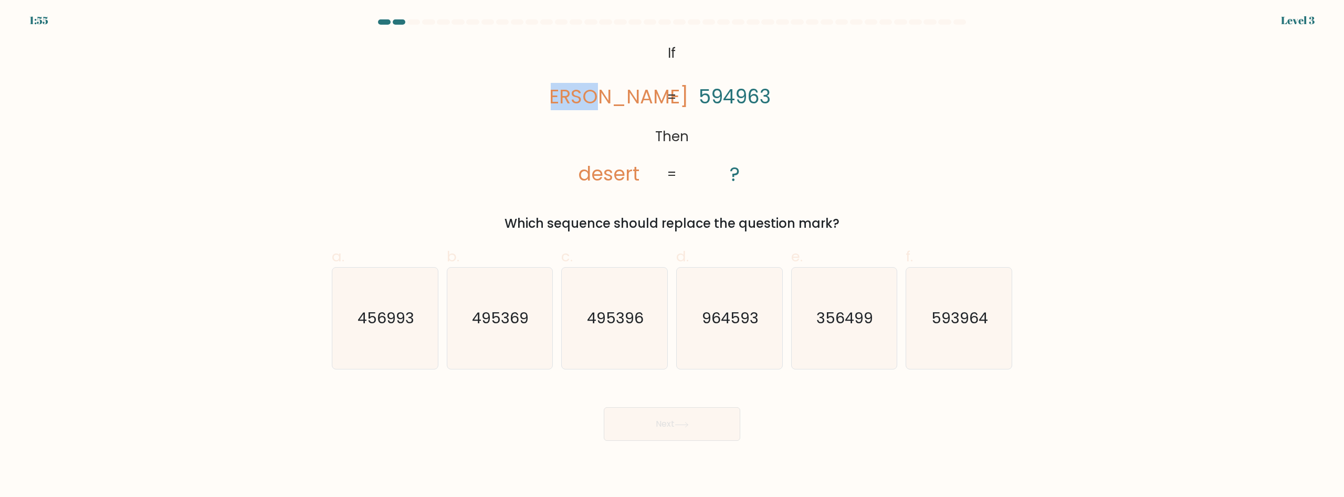
click at [701, 136] on icon "@import url('[URL][DOMAIN_NAME]); If Then [PERSON_NAME] desert 594963 ? = =" at bounding box center [672, 114] width 242 height 149
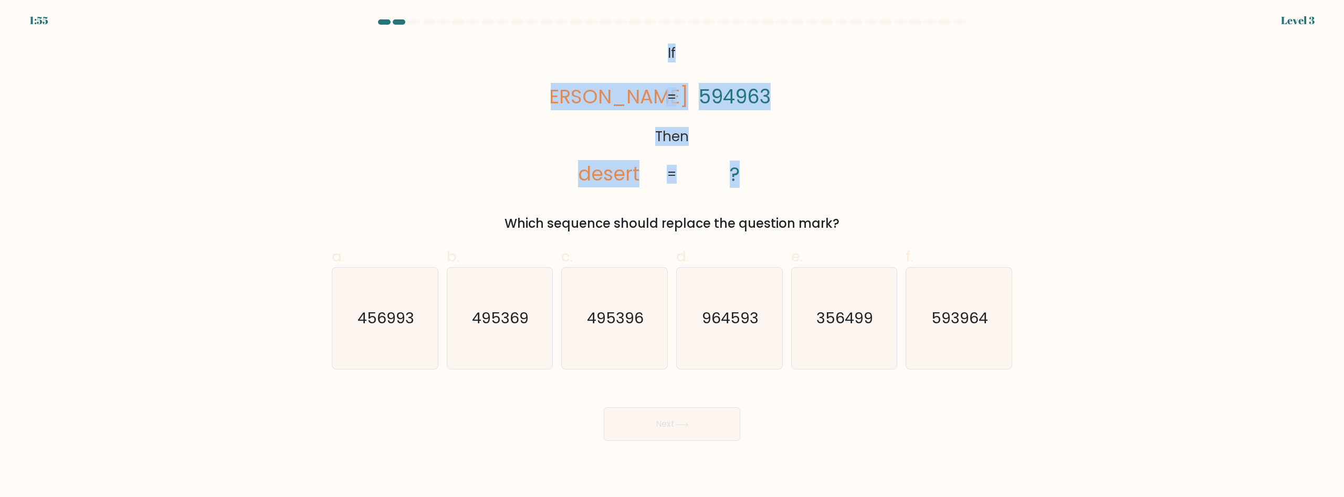
click at [701, 136] on icon "@import url('[URL][DOMAIN_NAME]); If Then [PERSON_NAME] desert 594963 ? = =" at bounding box center [672, 114] width 242 height 149
click at [446, 122] on div "@import url('[URL][DOMAIN_NAME]); If Then [PERSON_NAME] desert 594963 ? = = Whi…" at bounding box center [671, 136] width 693 height 193
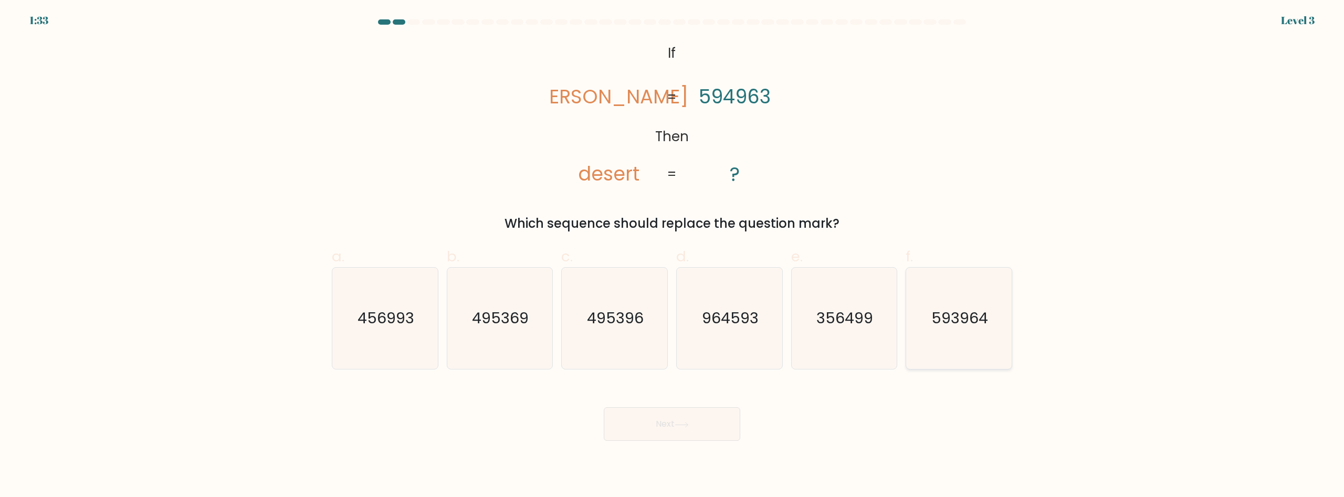
click at [999, 340] on icon "593964" at bounding box center [958, 318] width 101 height 101
click at [672, 256] on input "f. 593964" at bounding box center [672, 252] width 1 height 7
radio input "true"
click at [686, 425] on icon at bounding box center [681, 425] width 14 height 6
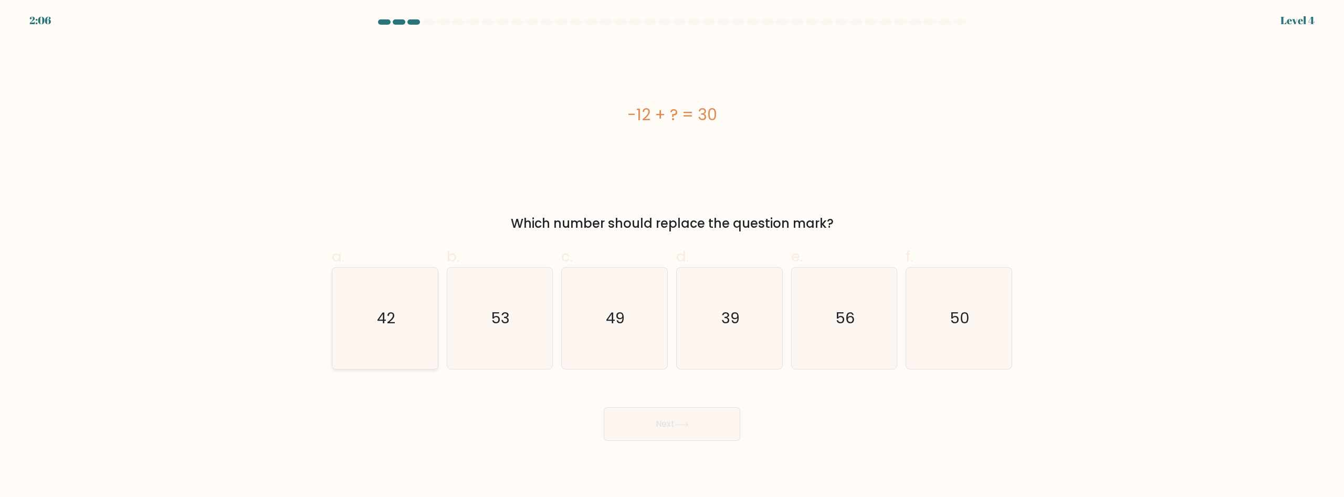
click at [425, 305] on icon "42" at bounding box center [384, 318] width 101 height 101
click at [672, 256] on input "a. 42" at bounding box center [672, 252] width 1 height 7
radio input "true"
click at [714, 442] on body "2:05 Level 4 a." at bounding box center [672, 248] width 1344 height 497
click at [714, 423] on button "Next" at bounding box center [672, 424] width 136 height 34
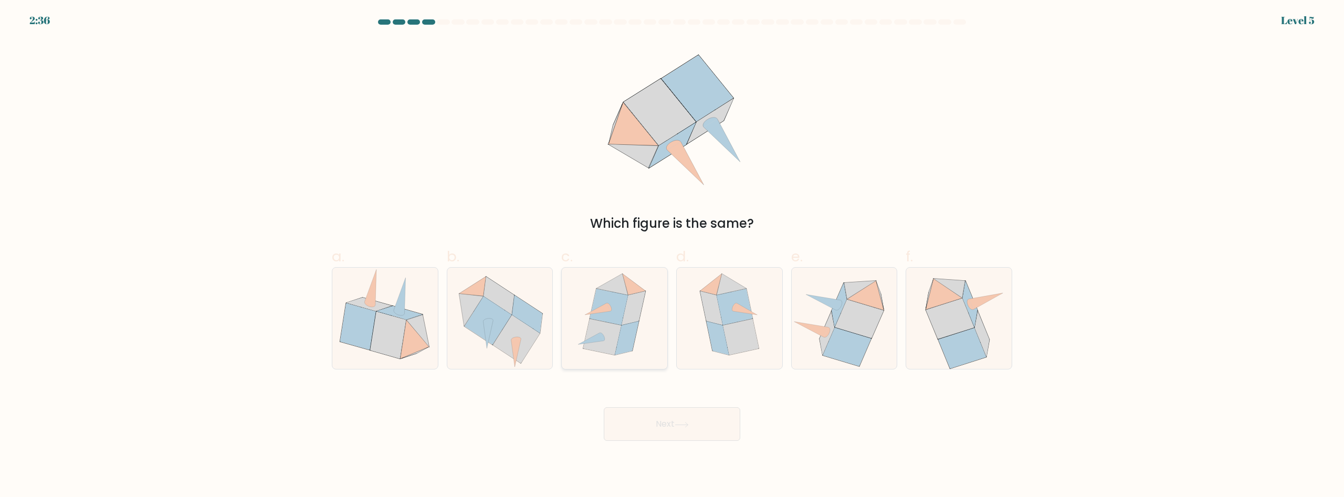
click at [604, 298] on icon at bounding box center [609, 307] width 38 height 36
click at [672, 256] on input "c." at bounding box center [672, 252] width 1 height 7
radio input "true"
click at [648, 424] on button "Next" at bounding box center [672, 424] width 136 height 34
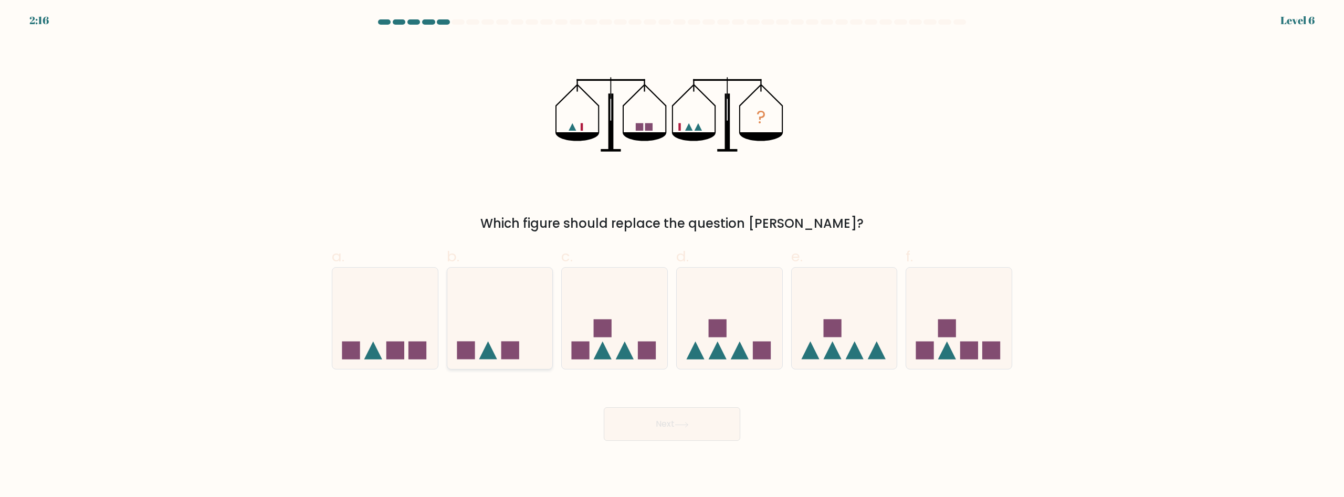
click at [513, 327] on icon at bounding box center [500, 318] width 106 height 87
click at [672, 256] on input "b." at bounding box center [672, 252] width 1 height 7
radio input "true"
click at [690, 429] on button "Next" at bounding box center [672, 424] width 136 height 34
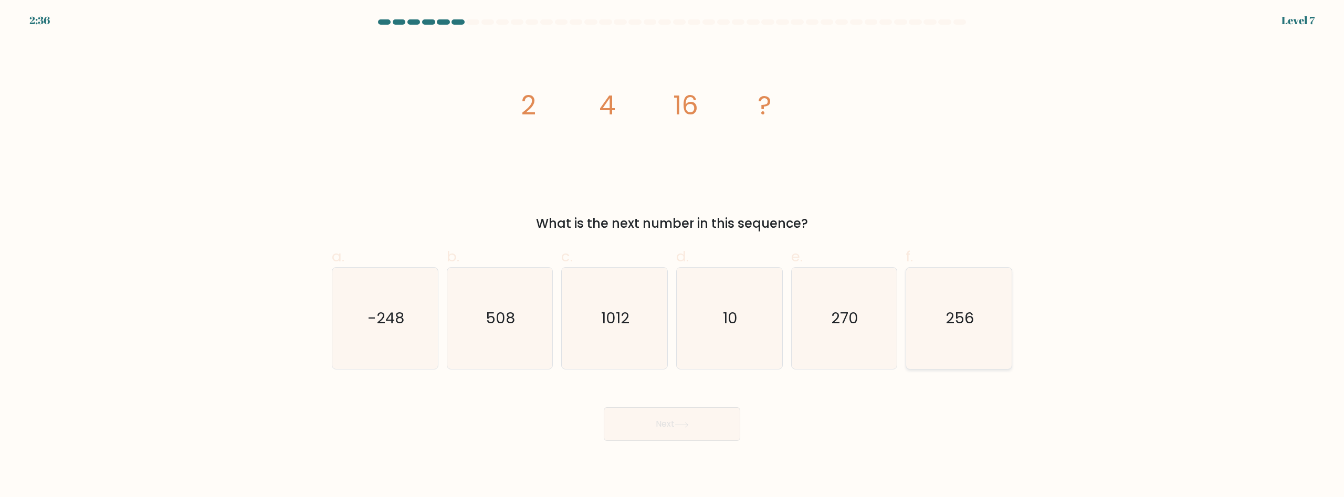
click at [1000, 329] on icon "256" at bounding box center [958, 318] width 101 height 101
click at [672, 256] on input "f. 256" at bounding box center [672, 252] width 1 height 7
radio input "true"
click at [649, 420] on button "Next" at bounding box center [672, 424] width 136 height 34
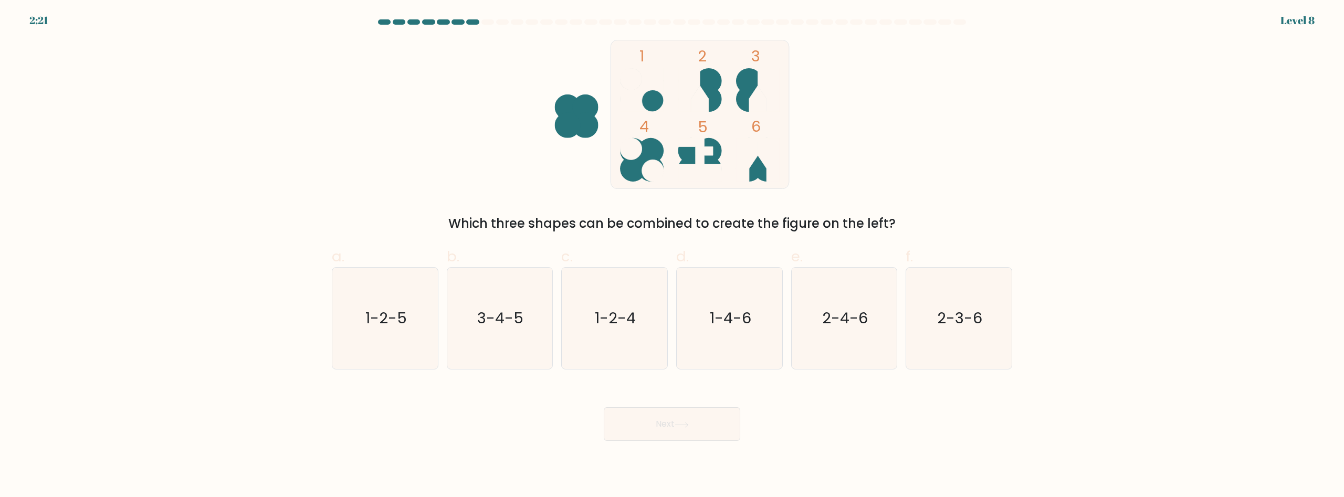
click at [902, 204] on div "1 2 3 4 5 6 Which three shapes can be combined to create the figure on the left?" at bounding box center [671, 136] width 693 height 193
click at [729, 325] on icon "1-4-6" at bounding box center [729, 318] width 101 height 101
click at [672, 256] on input "d. 1-4-6" at bounding box center [672, 252] width 1 height 7
radio input "true"
click at [686, 422] on button "Next" at bounding box center [672, 424] width 136 height 34
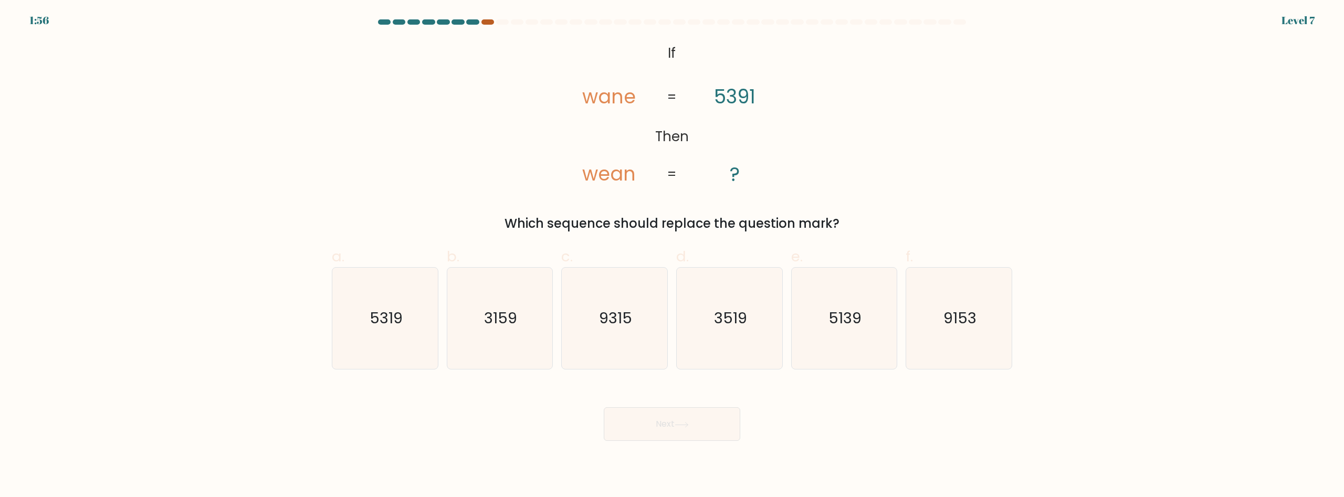
click at [486, 24] on div at bounding box center [487, 21] width 13 height 5
click at [462, 109] on div "@import url('[URL][DOMAIN_NAME]); If Then wane wean 5391 ? = = Which sequence s…" at bounding box center [671, 136] width 693 height 193
click at [851, 333] on icon "5139" at bounding box center [843, 318] width 101 height 101
click at [672, 256] on input "e. 5139" at bounding box center [672, 252] width 1 height 7
radio input "true"
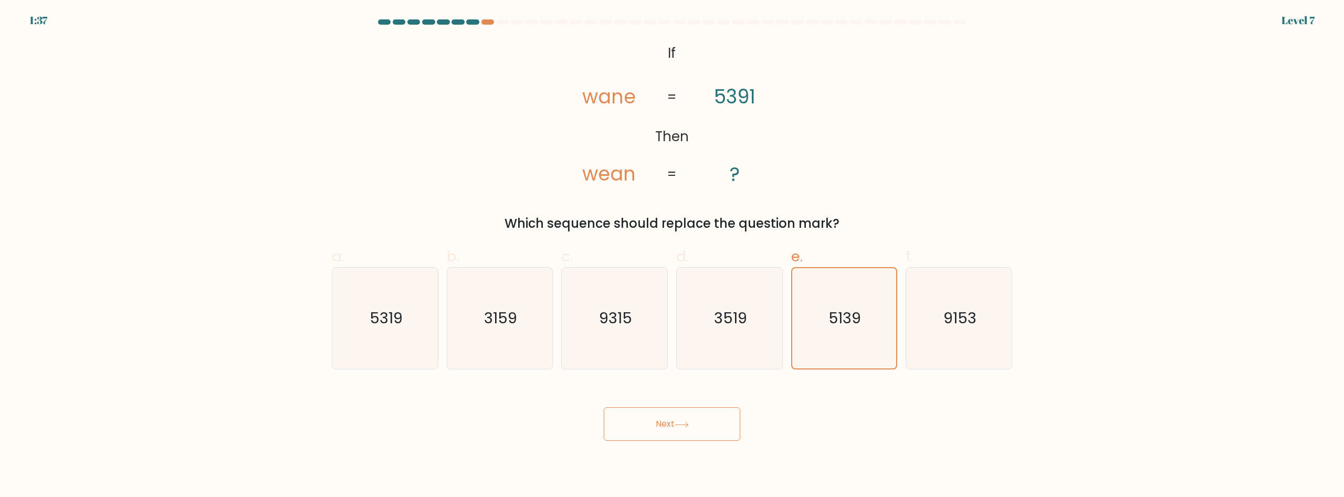
click at [658, 423] on button "Next" at bounding box center [672, 424] width 136 height 34
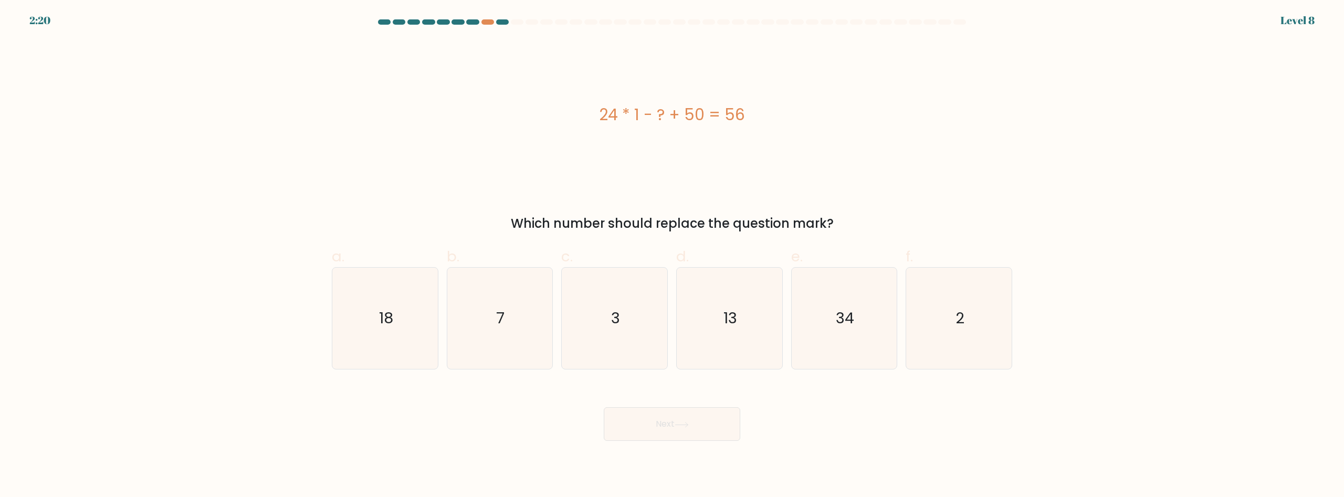
click at [479, 26] on div at bounding box center [671, 23] width 693 height 9
click at [490, 24] on div at bounding box center [487, 21] width 13 height 5
click at [435, 68] on div "24 * 1 - ? + 50 = 56" at bounding box center [672, 114] width 680 height 149
click at [389, 327] on icon "18" at bounding box center [384, 318] width 101 height 101
click at [694, 423] on button "Next" at bounding box center [672, 424] width 136 height 34
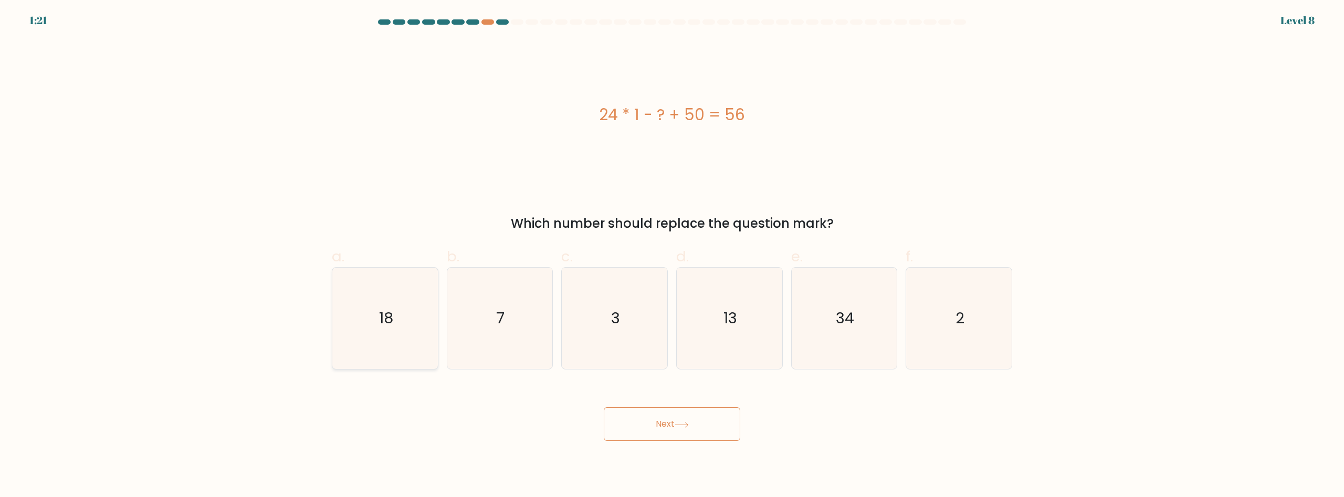
click at [342, 315] on icon "18" at bounding box center [384, 318] width 101 height 101
click at [672, 256] on input "a. 18" at bounding box center [672, 252] width 1 height 7
radio input "true"
click at [678, 428] on icon at bounding box center [681, 425] width 14 height 6
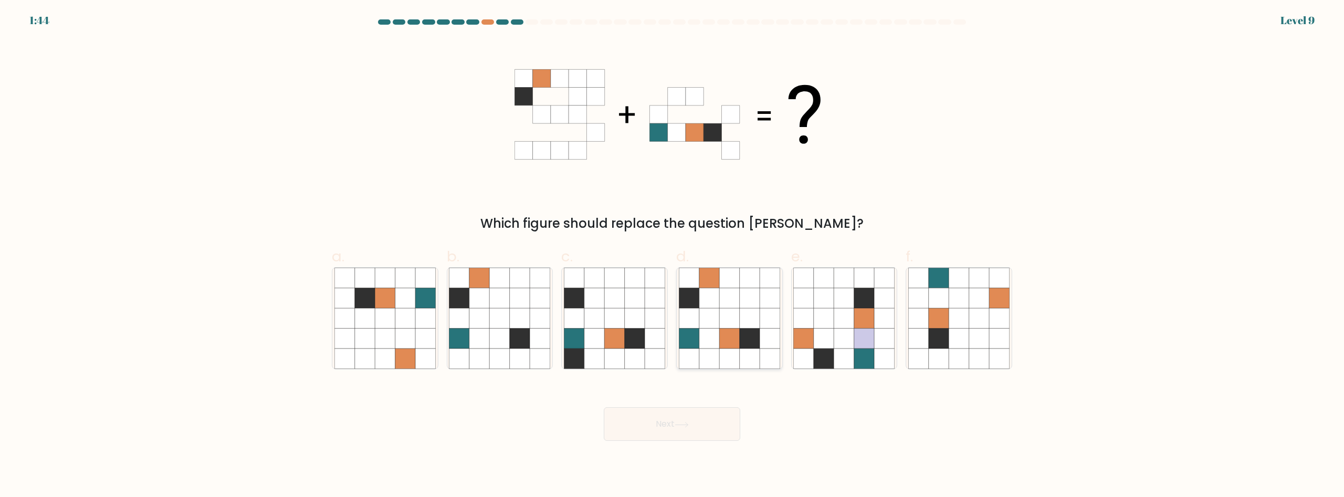
click at [741, 314] on icon at bounding box center [750, 319] width 20 height 20
click at [672, 256] on input "d." at bounding box center [672, 252] width 1 height 7
radio input "true"
click at [670, 431] on button "Next" at bounding box center [672, 424] width 136 height 34
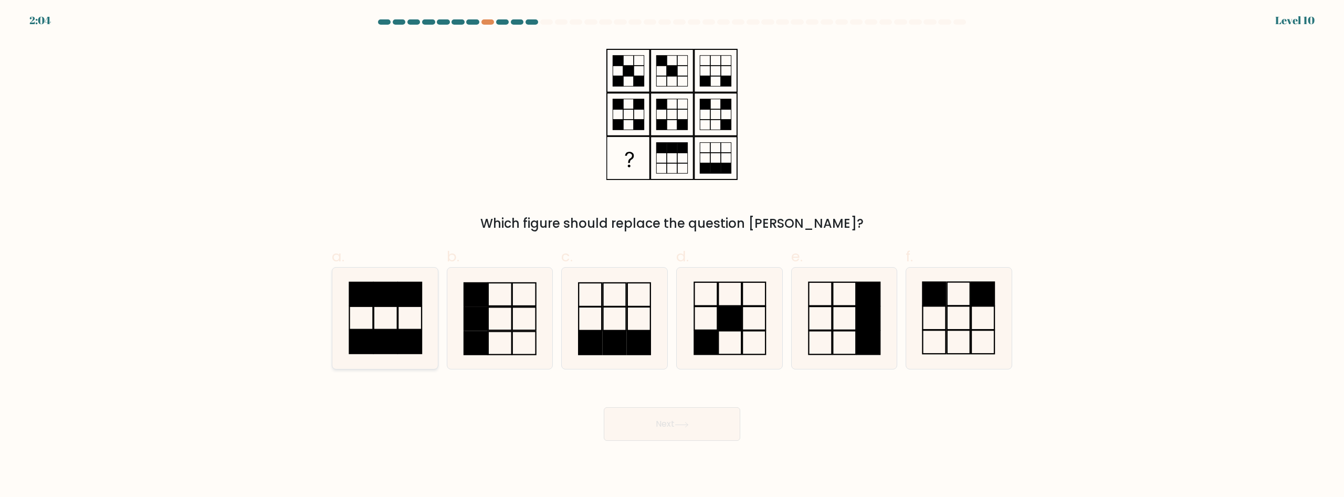
click at [391, 349] on rect at bounding box center [386, 342] width 24 height 23
click at [672, 256] on input "a." at bounding box center [672, 252] width 1 height 7
radio input "true"
click at [669, 419] on button "Next" at bounding box center [672, 424] width 136 height 34
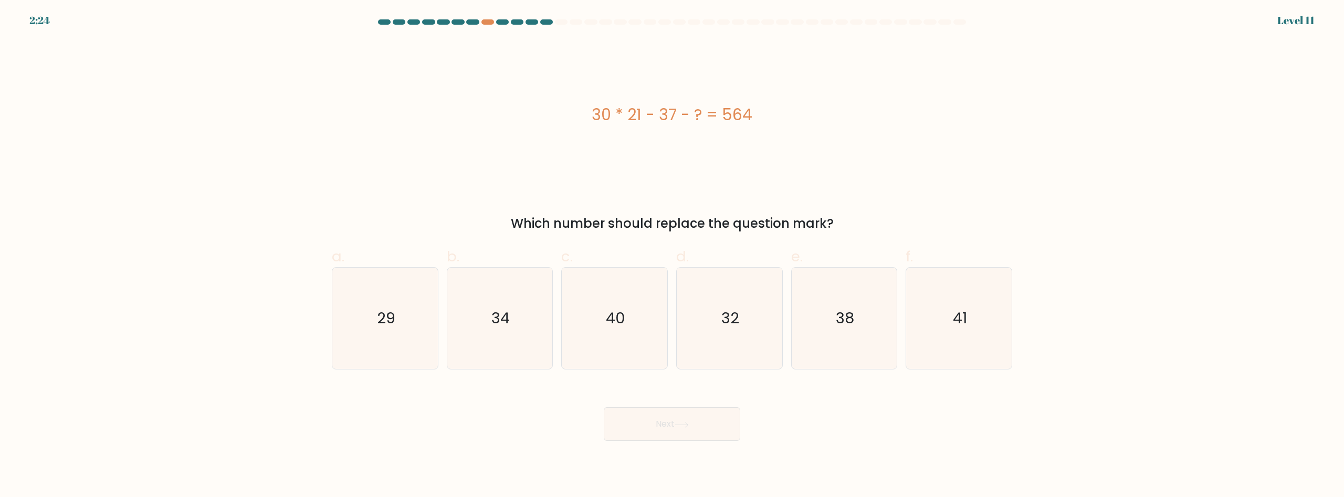
click at [452, 170] on div "30 * 21 - 37 - ? = 564" at bounding box center [672, 114] width 680 height 149
click at [360, 313] on icon "29" at bounding box center [384, 318] width 101 height 101
click at [364, 319] on icon "29" at bounding box center [384, 318] width 101 height 101
click at [672, 256] on input "a. 29" at bounding box center [672, 252] width 1 height 7
radio input "true"
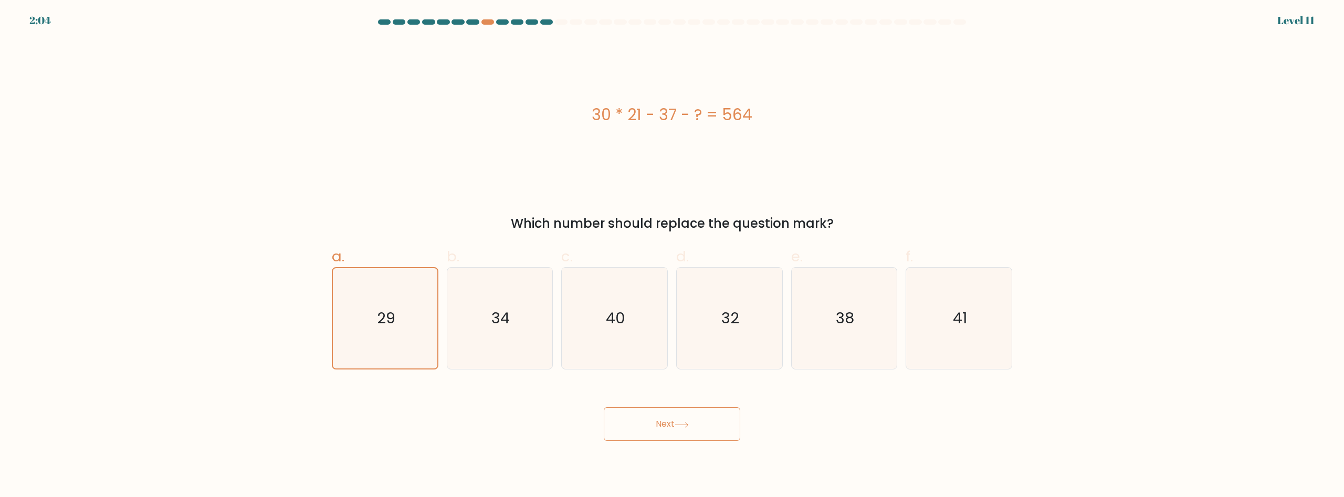
click at [644, 419] on button "Next" at bounding box center [672, 424] width 136 height 34
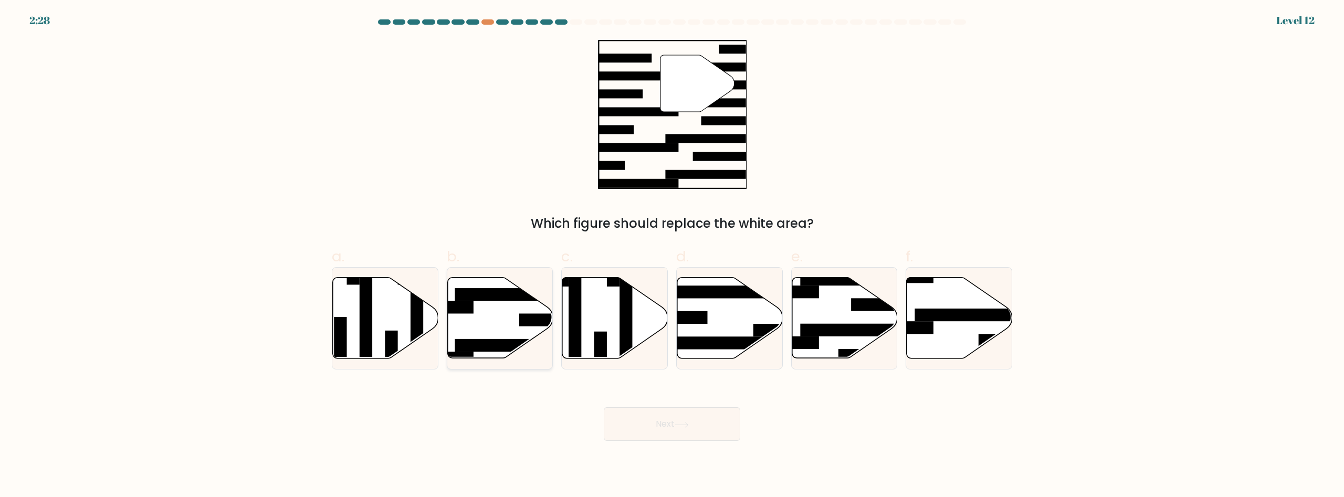
click at [496, 326] on icon at bounding box center [500, 318] width 106 height 81
click at [672, 256] on input "b." at bounding box center [672, 252] width 1 height 7
radio input "true"
click at [700, 441] on body "2:27 Level 12" at bounding box center [672, 248] width 1344 height 497
click at [693, 423] on button "Next" at bounding box center [672, 424] width 136 height 34
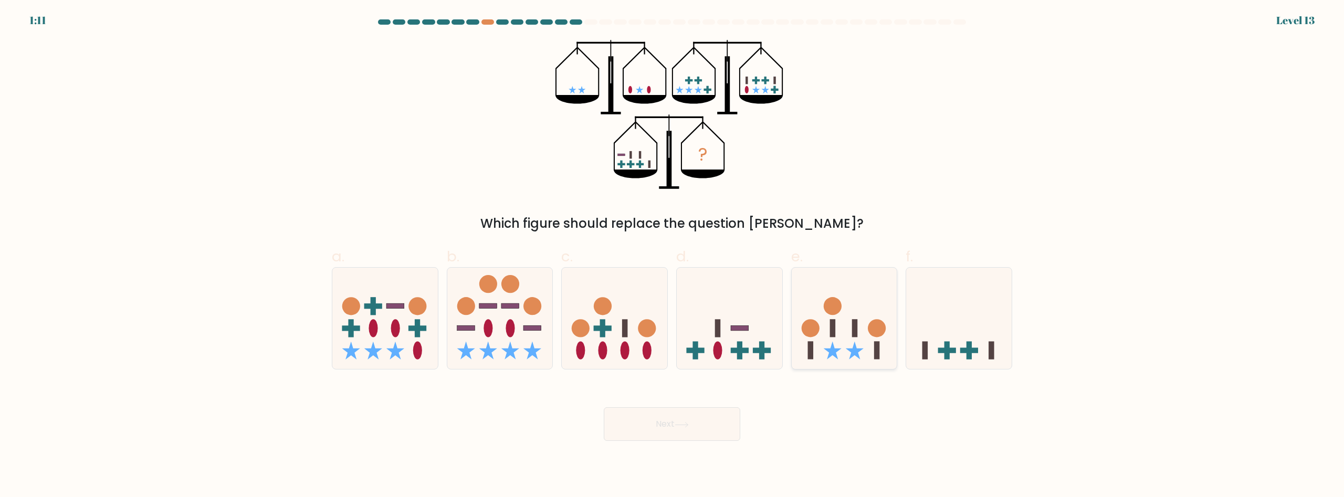
click at [814, 351] on icon at bounding box center [845, 318] width 106 height 87
click at [672, 256] on input "e." at bounding box center [672, 252] width 1 height 7
radio input "true"
click at [726, 415] on button "Next" at bounding box center [672, 424] width 136 height 34
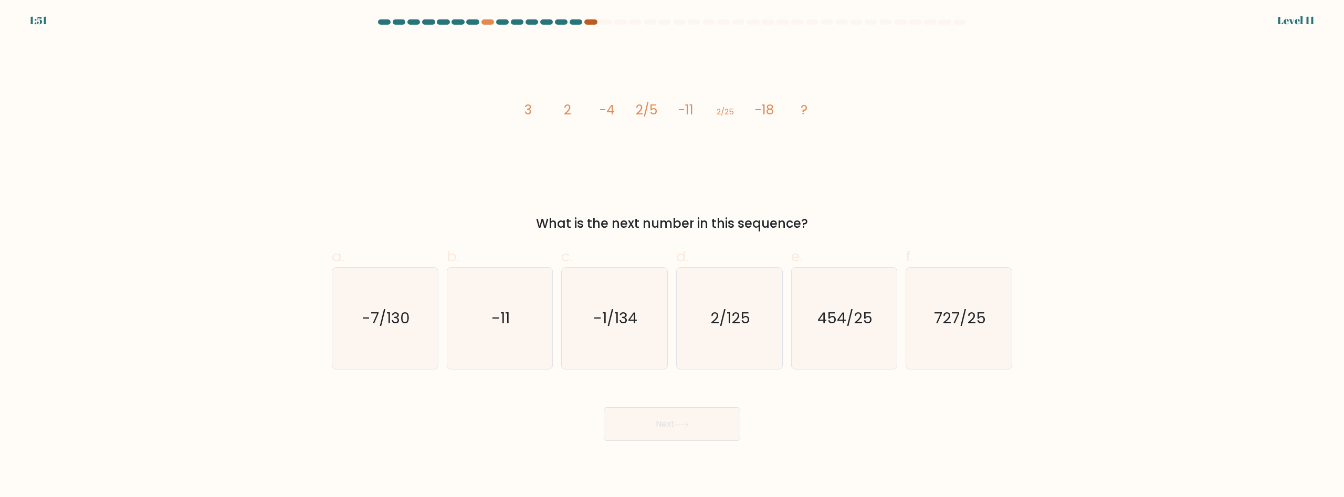
click at [592, 24] on div at bounding box center [590, 21] width 13 height 5
click at [546, 173] on icon "image/svg+xml 3 2 -4 2/5 -11 2/25 -18 ?" at bounding box center [671, 114] width 315 height 149
click at [1072, 104] on form at bounding box center [672, 229] width 1344 height 421
click at [404, 318] on text "-7/130" at bounding box center [386, 318] width 48 height 21
click at [672, 256] on input "a. -7/130" at bounding box center [672, 252] width 1 height 7
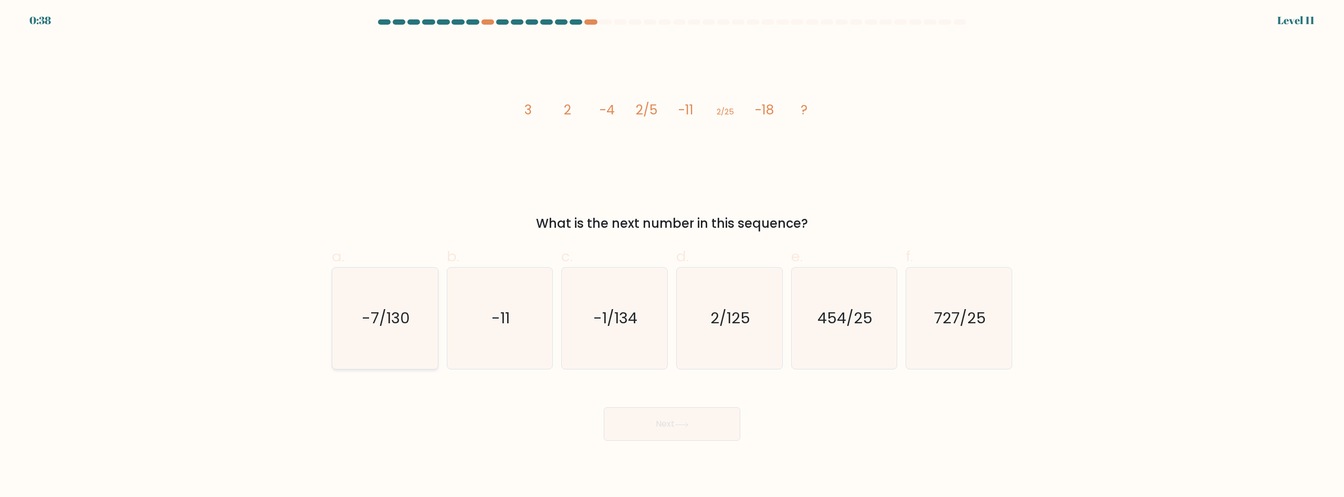
radio input "true"
click at [673, 425] on button "Next" at bounding box center [672, 424] width 136 height 34
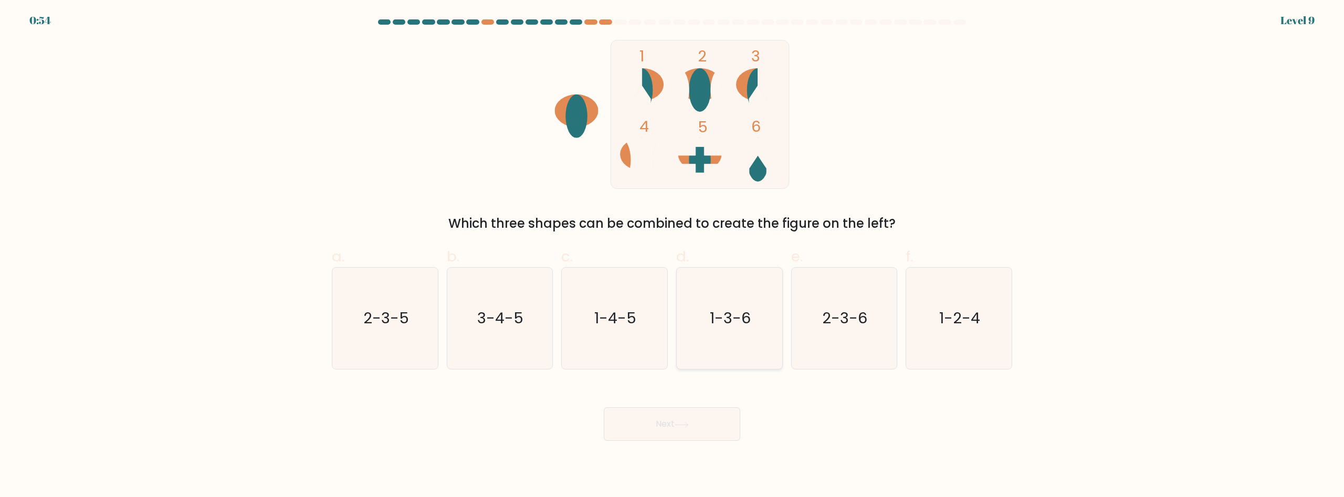
click at [753, 332] on icon "1-3-6" at bounding box center [729, 318] width 101 height 101
click at [672, 256] on input "d. 1-3-6" at bounding box center [672, 252] width 1 height 7
radio input "true"
click at [710, 415] on button "Next" at bounding box center [672, 424] width 136 height 34
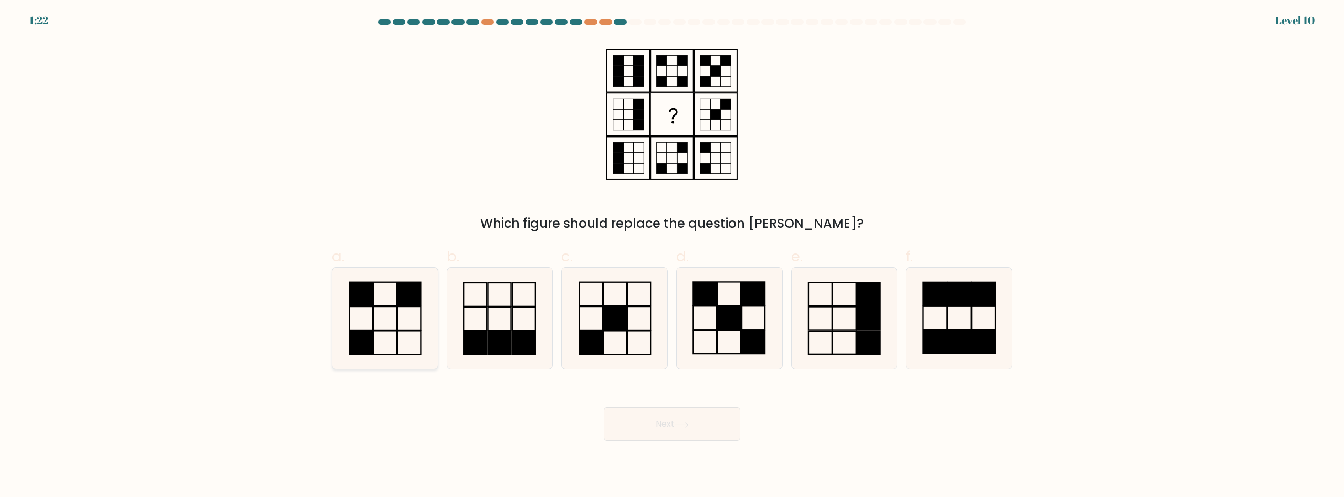
click at [364, 342] on rect at bounding box center [360, 343] width 23 height 24
click at [672, 256] on input "a." at bounding box center [672, 252] width 1 height 7
radio input "true"
click at [678, 418] on button "Next" at bounding box center [672, 424] width 136 height 34
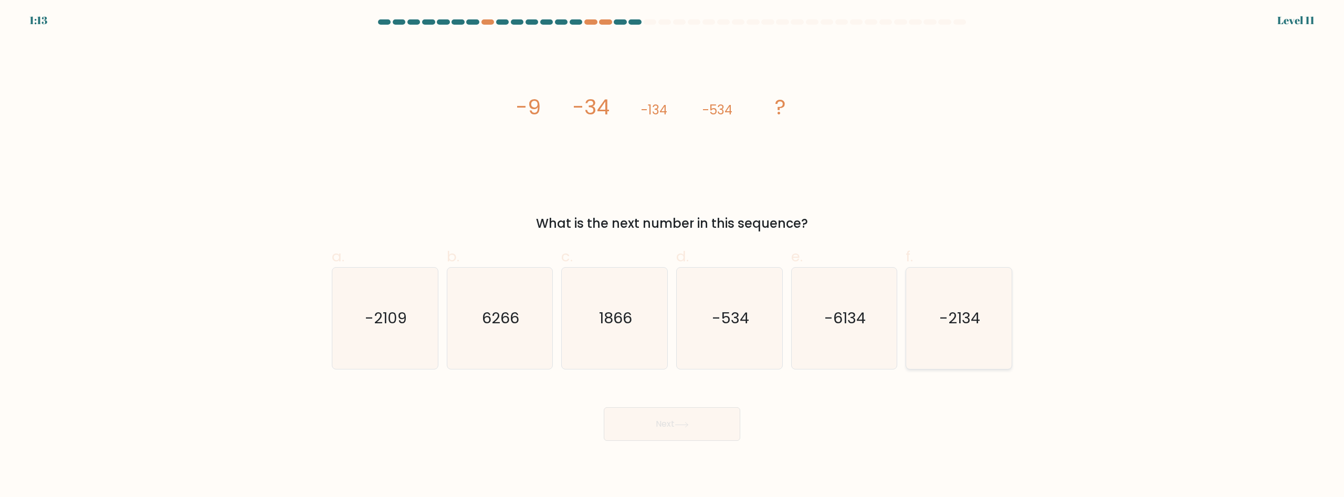
click at [972, 352] on icon "-2134" at bounding box center [958, 318] width 101 height 101
click at [672, 256] on input "f. -2134" at bounding box center [672, 252] width 1 height 7
radio input "true"
click at [678, 416] on button "Next" at bounding box center [672, 424] width 136 height 34
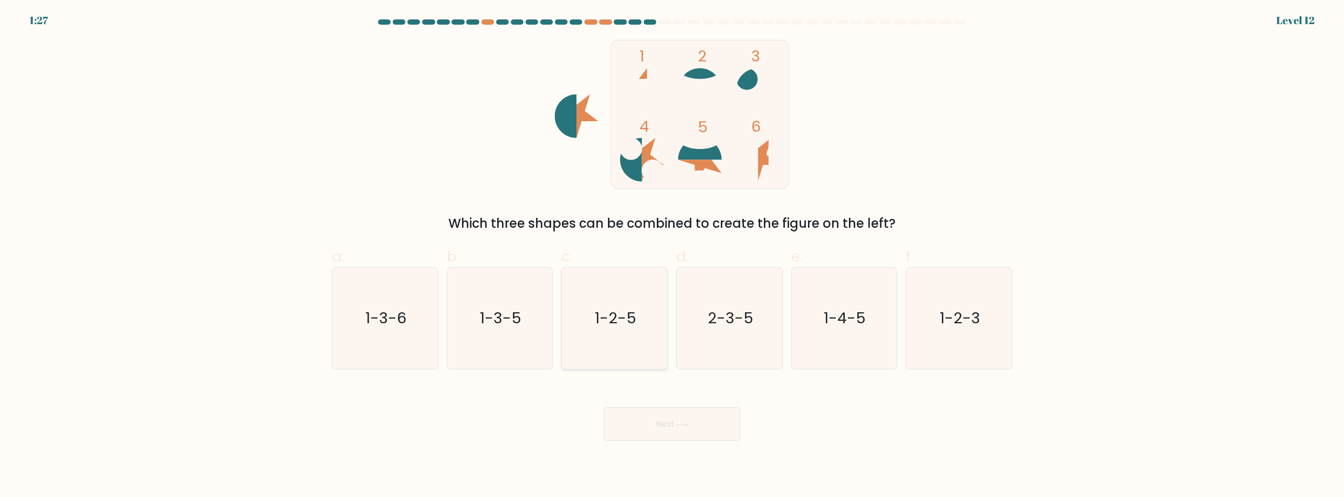
click at [614, 300] on icon "1-2-5" at bounding box center [614, 318] width 101 height 101
click at [672, 256] on input "c. 1-2-5" at bounding box center [672, 252] width 1 height 7
radio input "true"
click at [645, 420] on button "Next" at bounding box center [672, 424] width 136 height 34
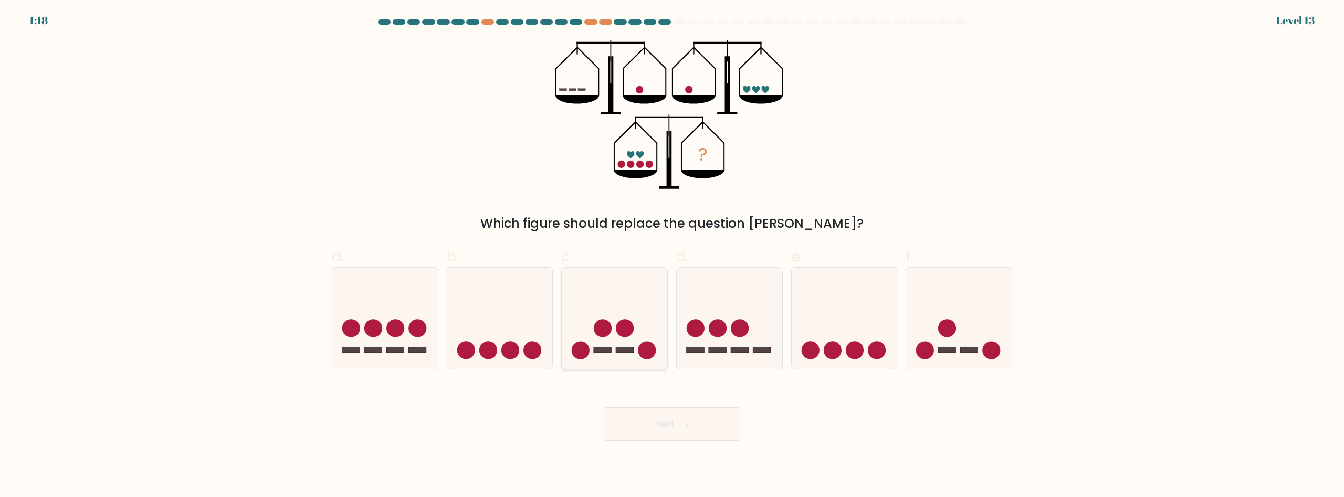
click at [619, 350] on rect at bounding box center [625, 349] width 18 height 5
click at [672, 256] on input "c." at bounding box center [672, 252] width 1 height 7
radio input "true"
click at [635, 435] on button "Next" at bounding box center [672, 424] width 136 height 34
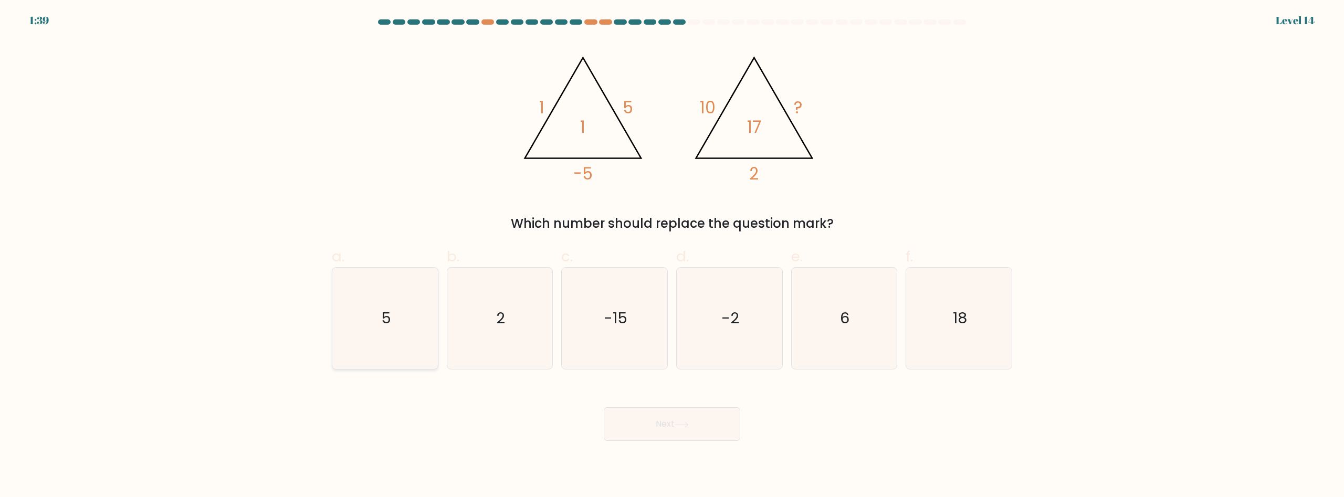
click at [363, 300] on icon "5" at bounding box center [384, 318] width 101 height 101
click at [672, 256] on input "a. 5" at bounding box center [672, 252] width 1 height 7
radio input "true"
click at [668, 415] on button "Next" at bounding box center [672, 424] width 136 height 34
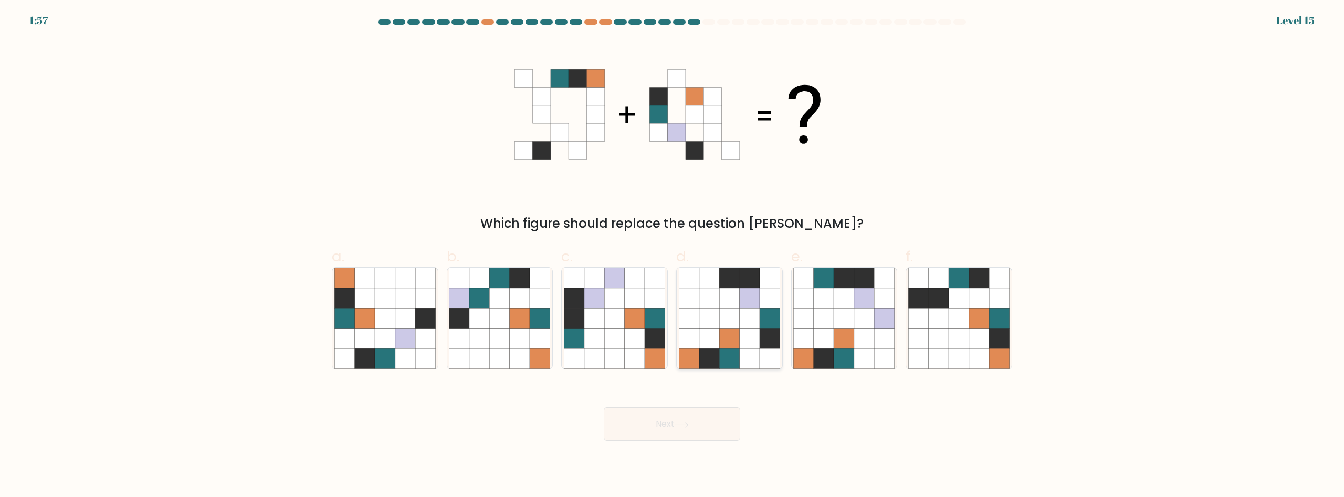
click at [733, 334] on icon at bounding box center [729, 339] width 20 height 20
click at [672, 256] on input "d." at bounding box center [672, 252] width 1 height 7
radio input "true"
click at [693, 423] on button "Next" at bounding box center [672, 424] width 136 height 34
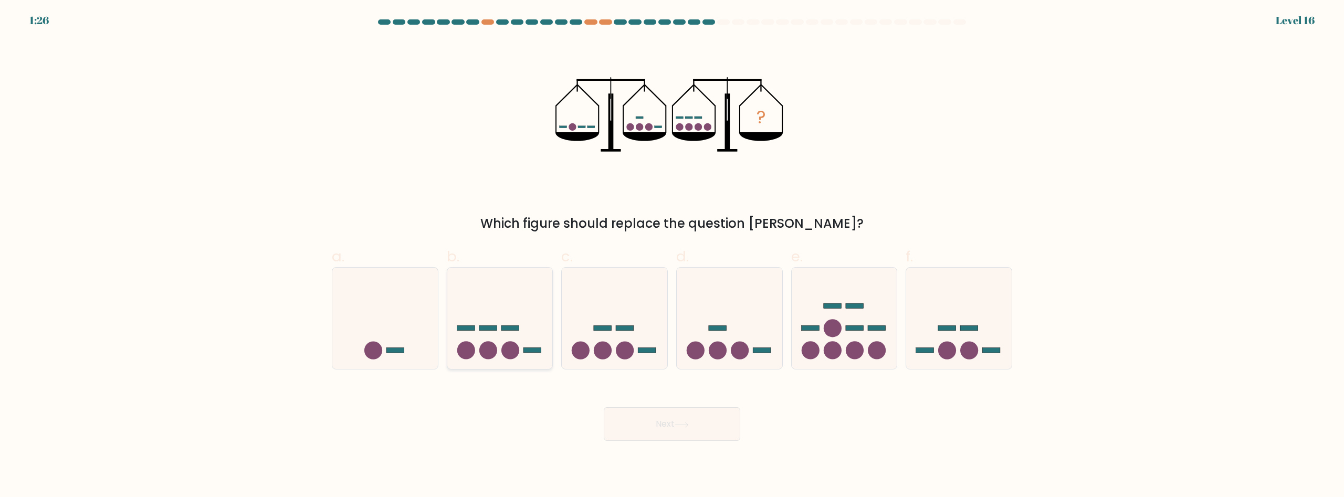
click at [478, 313] on icon at bounding box center [500, 318] width 106 height 87
click at [672, 256] on input "b." at bounding box center [672, 252] width 1 height 7
radio input "true"
click at [646, 413] on button "Next" at bounding box center [672, 424] width 136 height 34
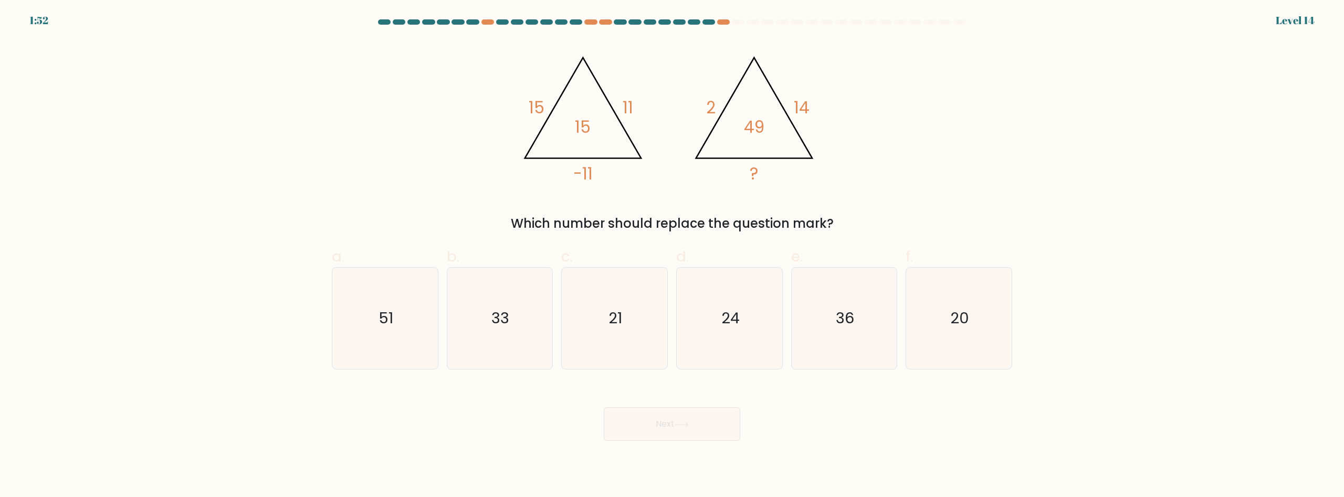
drag, startPoint x: 598, startPoint y: 158, endPoint x: 580, endPoint y: 188, distance: 34.8
click at [580, 188] on icon "@import url('[URL][DOMAIN_NAME]); 15 11 -11 15 @import url('[URL][DOMAIN_NAME])…" at bounding box center [671, 114] width 315 height 149
click at [373, 313] on icon "51" at bounding box center [384, 318] width 101 height 101
click at [672, 256] on input "a. 51" at bounding box center [672, 252] width 1 height 7
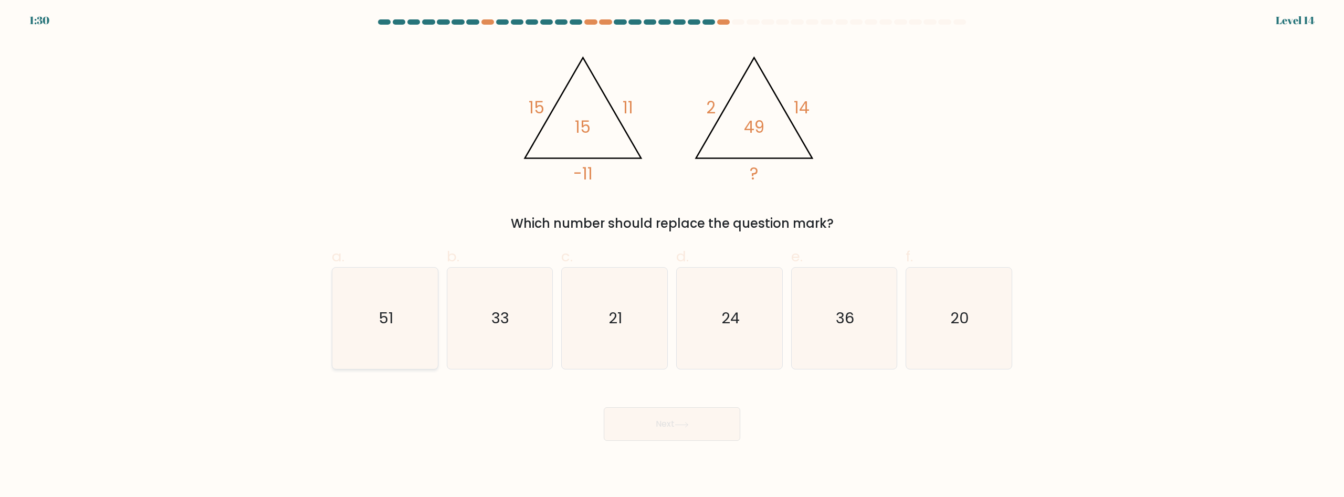
radio input "true"
click at [627, 337] on icon "21" at bounding box center [614, 318] width 101 height 101
click at [672, 256] on input "c. 21" at bounding box center [672, 252] width 1 height 7
radio input "true"
click at [801, 311] on icon "36" at bounding box center [843, 318] width 101 height 101
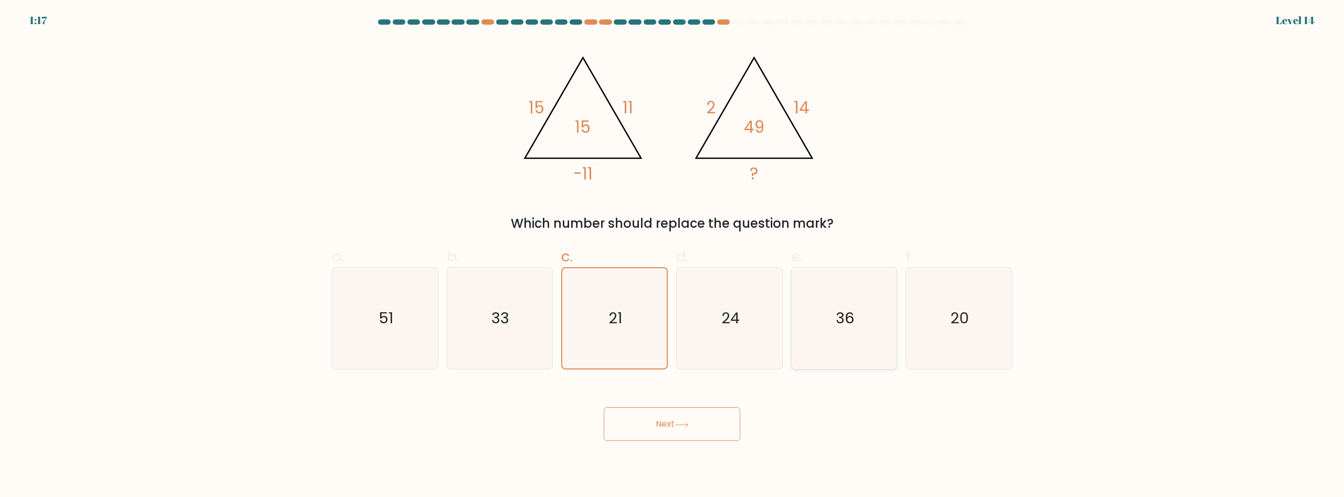
click at [672, 256] on input "e. 36" at bounding box center [672, 252] width 1 height 7
radio input "true"
click at [1072, 177] on form at bounding box center [672, 229] width 1344 height 421
click at [756, 315] on icon "24" at bounding box center [729, 318] width 101 height 101
click at [672, 256] on input "d. 24" at bounding box center [672, 252] width 1 height 7
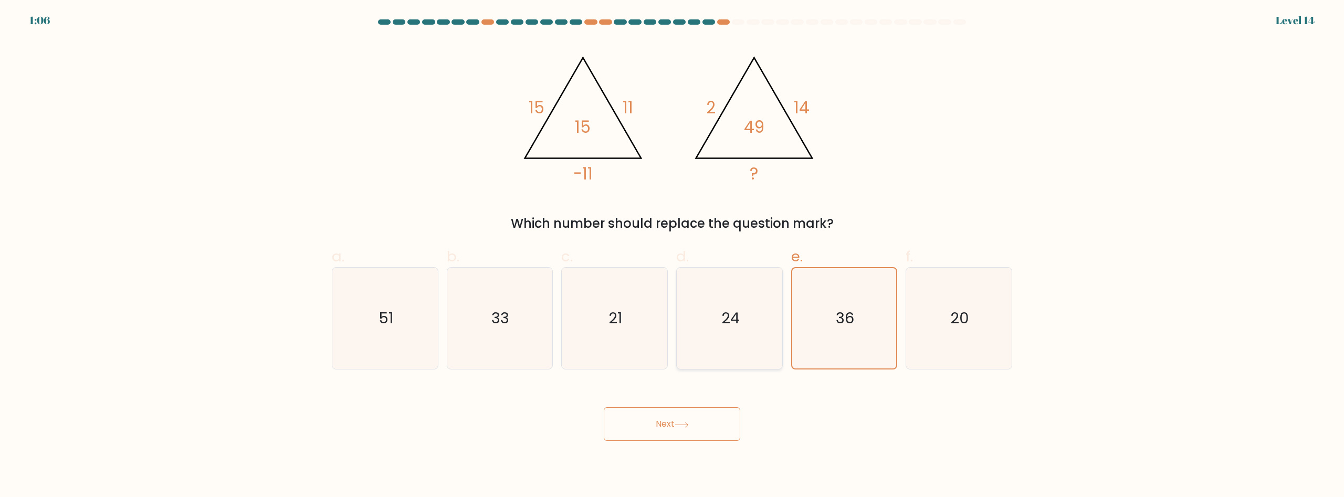
radio input "true"
click at [867, 311] on icon "36" at bounding box center [843, 318] width 101 height 101
click at [672, 256] on input "e. 36" at bounding box center [672, 252] width 1 height 7
radio input "true"
click at [680, 410] on button "Next" at bounding box center [672, 424] width 136 height 34
